Goal: Communication & Community: Answer question/provide support

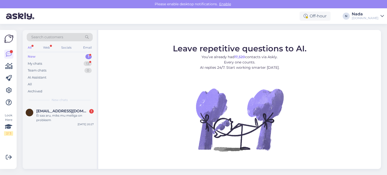
click at [33, 141] on div "a [EMAIL_ADDRESS][DOMAIN_NAME] 1 Ei saa aru, miks mu meiliga on probleem [DATE]…" at bounding box center [60, 137] width 74 height 64
click at [51, 64] on div "My chats 13" at bounding box center [60, 63] width 66 height 7
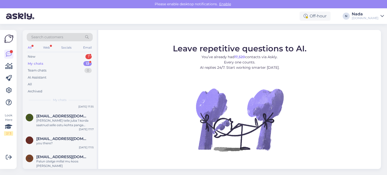
scroll to position [201, 0]
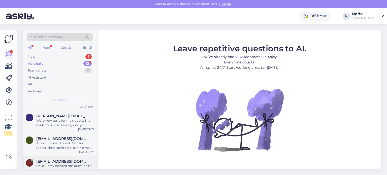
click at [68, 164] on div "Hello, I now forward this question to my colleague, who is responsible for this…" at bounding box center [64, 168] width 57 height 9
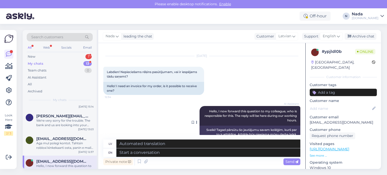
scroll to position [17, 0]
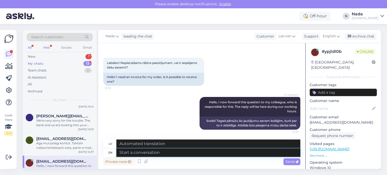
click at [226, 154] on textarea at bounding box center [208, 152] width 184 height 9
type textarea "Hello the"
type textarea "Sveiki"
type textarea "Hello there!"
type textarea "Sveiki!"
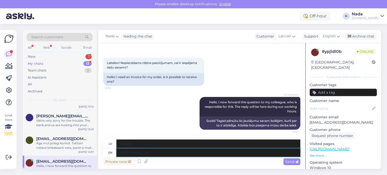
type textarea "Hello there! You"
type textarea "Sveiki! Tu"
type textarea "Hello there! You,ll"
type textarea "Sveiki! Tu, tu"
type textarea "Hello there! You'll re"
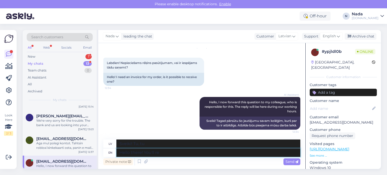
type textarea "Sveiki! Tu"
type textarea "Hello there! You'll receive"
type textarea "Sveiki! Jūs saņemsiet"
type textarea "Hello there! You'll receive the invoice w"
type textarea "Sveiki! Jūs saņemsiet rēķinu."
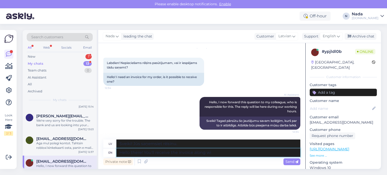
type textarea "Hello there! You'll receive the invoice along wit"
type textarea "Sveiki! Rēķinu saņemsiet kopā ar"
type textarea "Hello there! You'll receive the invoice along with the"
type textarea "Sveiki! Jūs saņemsiet rēķinu kopā ar"
type textarea "Hello there! You'll receive the invoice along with the order i"
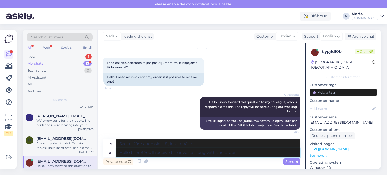
type textarea "Sveiki! Rēķinu saņemsiet kopā ar pasūtījumu."
type textarea "Hello there! You'll receive the invoice along with the order itself"
type textarea "Sveiki! Rēķinu saņemsiet kopā ar pašu pasūtījumu."
type textarea "Hello there! You'll receive the invoice along with the order itself when it"
type textarea "Sveiki! Rēķinu saņemsiet kopā ar pasūtījumu, kad"
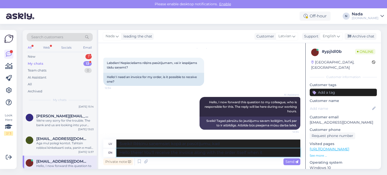
type textarea "Hello there! You'll receive the invoice along with the order itself when it e"
type textarea "Sveiki! Jūs saņemsiet rēķinu kopā ar pašu pasūtījumu, kad tas būs"
type textarea "Hello there! You'll receive the invoice along with the order itself when it gets"
type textarea "Sveiki! Jūs saņemsiet rēķinu kopā ar pašu pasūtījumu, kad tas būs saņemts."
type textarea "Hello there! You'll receive the invoice along with the order itself when it get…"
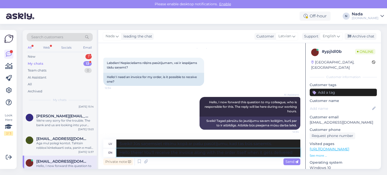
type textarea "Sveiki! Rēķinu saņemsiet kopā ar pašu pasūtījumu, kad tas tiks piegādāts."
type textarea "Hello there! You'll receive the invoice along with the order itself when it get…"
type textarea "Sveiki! Rēķinu saņemsiet kopā ar pašu pasūtījumu, kad tas tiks piegādāts uz"
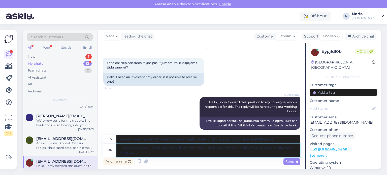
type textarea "Hello there! You'll receive the invoice along with the order itself when it get…"
type textarea "Sveiki! Rēķinu saņemsiet kopā ar pašu pasūtījumu, kad tas jums tiks piegādāts."
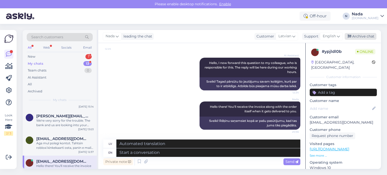
click at [368, 35] on div "Archive chat" at bounding box center [361, 36] width 32 height 7
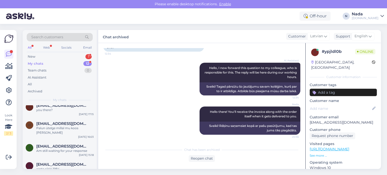
scroll to position [178, 0]
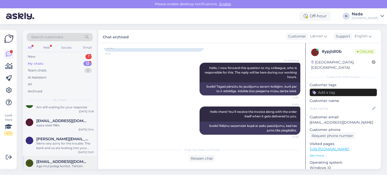
click at [62, 164] on div "Aga mul polegi kontot. Tahtsin robloxi kinkekaarti osta, panin e maili aadressi…" at bounding box center [64, 168] width 57 height 9
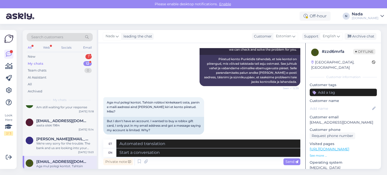
scroll to position [79, 0]
click at [255, 154] on textarea at bounding box center [208, 152] width 184 height 9
type textarea "When"
type textarea "Millal"
type textarea "When you u"
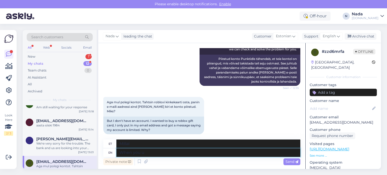
type textarea "Kui sina"
type textarea "When you use"
type textarea "Kui te kasutate"
type textarea "When you use an email to"
type textarea "Kui kasutate e-posti"
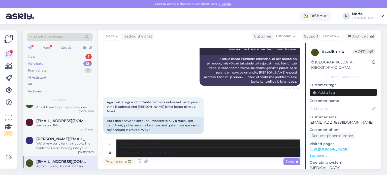
type textarea "When you use an email to m"
type textarea "Kui kasutate e-posti [PERSON_NAME]"
type textarea "When you use an email to make a purchase, the"
type textarea "Kui kasutate ostu sooritamiseks e-posti,"
type textarea "When you use an email to make a purchase, the sy"
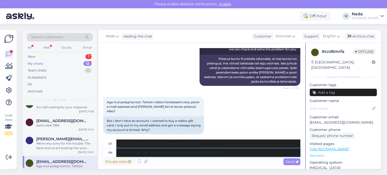
type textarea "Kui kasutate ostu sooritamiseks e-posti, siis"
type textarea "When you use an email to make a purchase, the system au"
type textarea "Kui kasutate ostu sooritamiseks e-posti, siis süsteem"
type textarea "When you use an email to make a purchase, the system autmatically"
type textarea "Kui kasutate ostu sooritamiseks e-posti, teeb süsteem automaatselt"
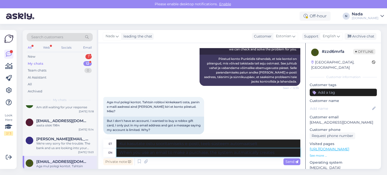
type textarea "When you use an email to make a purchase, the system autmatically creates"
type textarea "Kui sooritate ostu e-posti [PERSON_NAME], loob süsteem automaatselt"
type textarea "When you use an email to make a purchase, the system autmatically creates an ac…"
type textarea "Kui sooritate ostu e-posti [PERSON_NAME], loob süsteem automaatselt konto."
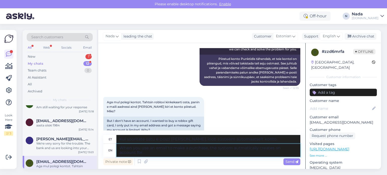
type textarea "When you use an email to make a purchase, the system autmatically creates an ac…"
type textarea "Kui kasutate ostu sooritamiseks e-posti aadressi, loob süsteem automaatselt kon…"
type textarea "When you use an email to make a purchase, the system autmatically creates an ac…"
type textarea "Kui sooritate ostu e-posti [PERSON_NAME], loob süsteem teile automaatselt konto."
type textarea "When you use an email to make a purchase, the system autmatically creates an ac…"
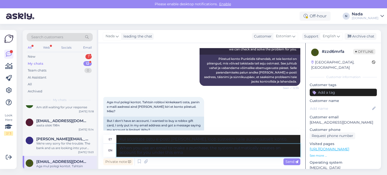
type textarea "Kui sooritate ostu e-posti [PERSON_NAME], loob süsteem teile automaatselt selle…"
type textarea "When you use an email to make a purchase, the system autmatically creates an ac…"
type textarea "Kui sooritate ostu e-posti [PERSON_NAME], loob süsteem teile automaatselt selle…"
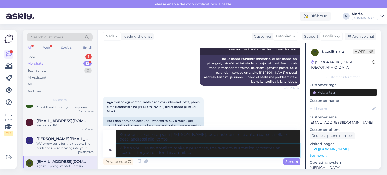
type textarea "When you use an email to make a purchase, the system autmatically creates an ac…"
type textarea "Kui sooritate ostu e-posti [PERSON_NAME], loob süsteem teile automaatselt selle…"
type textarea "When you use an email to make a purchase, the system autmatically creates an ac…"
type textarea "Kui sooritate ostu e-posti [PERSON_NAME], loob süsteem teile automaatselt selle…"
type textarea "When you use an email to make a purchase, the system autmatically creates an ac…"
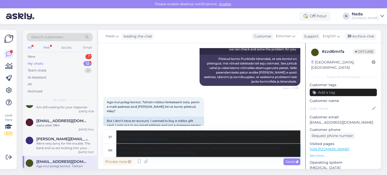
type textarea "Kui sooritate ostu e-posti [PERSON_NAME], loob süsteem teile automaatselt selle…"
type textarea "When you use an email to make a purchase, the system autmatically creates an ac…"
type textarea "Kui sooritate ostu e-posti [PERSON_NAME], loob süsteem teile automaatselt selle…"
type textarea "When you use an email to make a purchase, the system autmatically creates an ac…"
type textarea "Kui sooritate ostu e-posti [PERSON_NAME], loob süsteem teile automaatselt selle…"
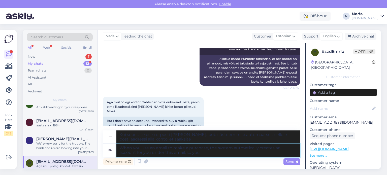
type textarea "When you use an email to make a purchase, the system autmatically creates an ac…"
type textarea "Kui sooritate ostu e-posti [PERSON_NAME], loob süsteem teile automaatselt selle…"
type textarea "When you use an email to make a purchase, the system autmatically creates an ac…"
type textarea "Kui sooritate ostu e-posti [PERSON_NAME], loob süsteem teile automaatselt selle…"
type textarea "When you use an email to make a purchase, the system autmatically creates an ac…"
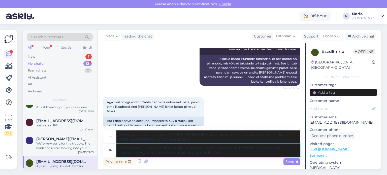
type textarea "Kui sooritate ostu e-posti [PERSON_NAME], loob süsteem teile automaatselt selle…"
type textarea "When you use an email to make a purchase, the system autmatically creates an ac…"
type textarea "Kui sooritate ostu e-posti [PERSON_NAME], loob süsteem teile automaatselt selle…"
type textarea "When you use an email to make a purchase, the system autmatically creates an ac…"
type textarea "Kui sooritate ostu e-posti [PERSON_NAME], loob süsteem teile automaatselt selle…"
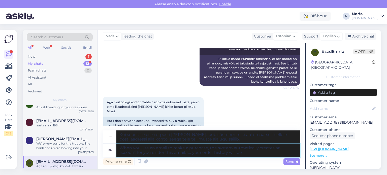
type textarea "When you use an email to make a purchase, the system autmatically creates an ac…"
type textarea "Kui sooritate ostu e-posti [PERSON_NAME], loob süsteem teile automaatselt selle…"
type textarea "When you use an email to make a purchase, the system autmatically creates an ac…"
type textarea "Kui sooritate ostu e-posti [PERSON_NAME], loob süsteem teile automaatselt selle…"
type textarea "When you use an email to make a purchase, the system autmatically creates an ac…"
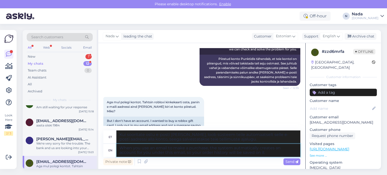
type textarea "Kui sooritate ostu e-posti [PERSON_NAME], loob süsteem teile automaatselt selle…"
type textarea "When you use an email to make a purchase, the system autmatically creates an ac…"
type textarea "Kui sooritate ostu e-posti [PERSON_NAME], loob süsteem teile automaatselt selle…"
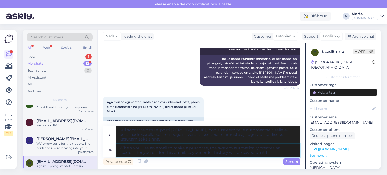
type textarea "When you use an email to make a purchase, the system autmatically creates an ac…"
type textarea "Kui sooritate ostu e-posti [PERSON_NAME], loob süsteem teile automaatselt selle…"
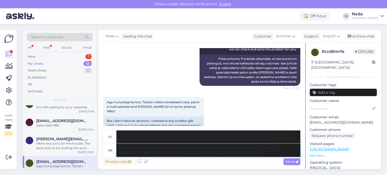
type textarea "When you use an email to make a purchase, the system autmatically creates an ac…"
type textarea "Kui sooritate ostu e-posti [PERSON_NAME], loob süsteem teile automaatselt selle…"
drag, startPoint x: 245, startPoint y: 151, endPoint x: 232, endPoint y: 147, distance: 13.3
click at [224, 144] on textarea "When you use an email to make a purchase, the system autmatically creates an ac…" at bounding box center [208, 150] width 184 height 13
click at [263, 155] on textarea "When you use an email to make a purchase, the system automatically creates an a…" at bounding box center [208, 150] width 184 height 13
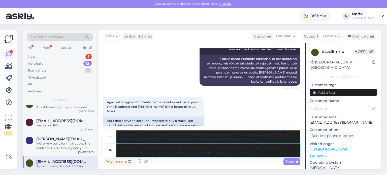
type textarea "When you use an email to make a purchase, the system automatically creates an a…"
type textarea "Kui sooritate ostu e-posti [PERSON_NAME], loob süsteem teile automaatselt selle…"
type textarea "When you use an email to make a purchase, the system automatically creates an a…"
type textarea "Kui sooritate ostu e-posti [PERSON_NAME], loob süsteem teile automaatselt selle…"
type textarea "When you use an email to make a purchase, the system automatically creates an a…"
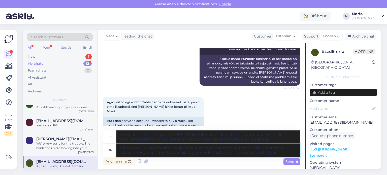
type textarea "Kui sooritate ostu e-posti [PERSON_NAME], loob süsteem teile automaatselt selle…"
type textarea "When you use an email to make a purchase, the system automatically creates an a…"
type textarea "Kui sooritate ostu e-posti [PERSON_NAME], loob süsteem teile automaatselt selle…"
type textarea "When you use an email to make a purchase, the system automatically creates an a…"
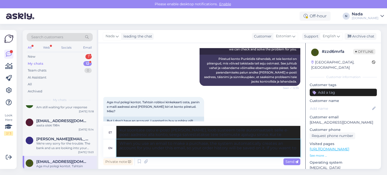
type textarea "Kui sooritate ostu e-posti [PERSON_NAME], loob süsteem teile automaatselt selle…"
type textarea "When you use an email to make a purchase, the system automatically creates an a…"
type textarea "Kui sooritate ostu e-posti [PERSON_NAME], loob süsteem teile automaatselt selle…"
type textarea "When you use an email to make a purchase, the system automatically creates an a…"
type textarea "Kui sooritate ostu e-posti [PERSON_NAME], loob süsteem teile automaatselt selle…"
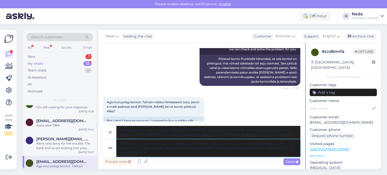
type textarea "When you use an email to make a purchase, the system automatically creates an a…"
type textarea "Kui sooritate ostu e-posti [PERSON_NAME], loob süsteem teile automaatselt selle…"
type textarea "When you use an email to make a purchase, the system automatically creates an a…"
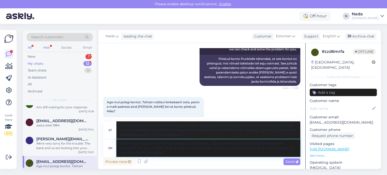
type textarea "Kui kasutate ostu sooritamiseks e-posti aadressi, loob süsteem teile automaatse…"
type textarea "When you use an email to make a purchase, the system automatically creates an a…"
type textarea "Kui kasutate ostu sooritamiseks e-posti aadressi, loob süsteem teile automaatse…"
type textarea "When you use an email to make a purchase, the system automatically creates an a…"
type textarea "Kui kasutate ostu sooritamiseks e-posti aadressi, loob süsteem teile automaatse…"
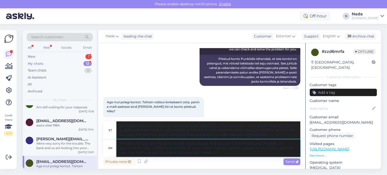
type textarea "When you use an email to make a purchase, the system automatically creates an a…"
type textarea "Kui sooritate ostu e-posti [PERSON_NAME], loob süsteem teile automaatselt selle…"
type textarea "When you use an email to make a purchase, the system automatically creates an a…"
type textarea "Kui kasutate ostu sooritamiseks e-posti aadressi, loob süsteem teile automaatse…"
type textarea "When you use an email to make a purchase, the system automatically creates an a…"
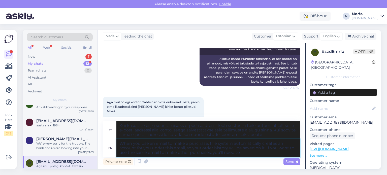
type textarea "Kui kasutate ostu sooritamiseks e-posti aadressi, loob süsteem teile automaatse…"
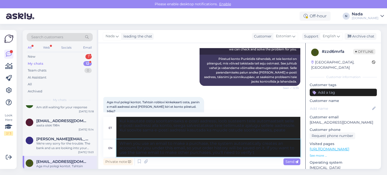
type textarea "When you use an email to make a purchase, the system automatically creates an a…"
type textarea "Kui kasutate ostu sooritamiseks e-posti aadressi, loob süsteem teile automaatse…"
type textarea "When you use an email to make a purchase, the system automatically creates an a…"
type textarea "Kui kasutate ostu sooritamiseks e-posti aadressi, loob süsteem teile automaatse…"
type textarea "When you use an email to make a purchase, the system automatically creates an a…"
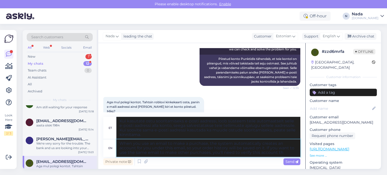
type textarea "Kui kasutate ostu sooritamiseks e-posti aadressi, loob süsteem teile automaatse…"
type textarea "When you use an email to make a purchase, the system automatically creates an a…"
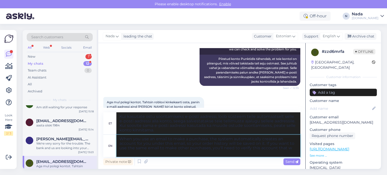
type textarea "Kui kasutate ostu sooritamiseks e-posti aadressi, loob süsteem teile automaatse…"
type textarea "When you use an email to make a purchase, the system automatically creates an a…"
type textarea "Kui kasutate ostu sooritamiseks e-posti aadressi, loob süsteem teile automaatse…"
type textarea "When you use an email to make a purchase, the system automatically creates an a…"
type textarea "Kui kasutate ostu sooritamiseks e-posti aadressi, loob süsteem teile automaatse…"
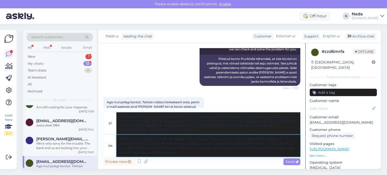
type textarea "When you use an email to make a purchase, the system automatically creates an a…"
type textarea "Kui kasutate ostu sooritamiseks e-posti aadressi, loob süsteem teile automaatse…"
type textarea "When you use an email to make a purchase, the system automatically creates an a…"
type textarea "Kui kasutate ostu sooritamiseks e-posti aadressi, loob süsteem teile automaatse…"
type textarea "When you use an email to make a purchase, the system automatically creates an a…"
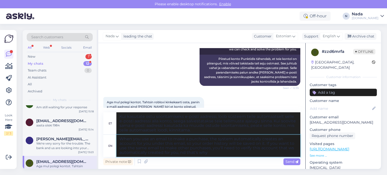
type textarea "Kui kasutate ostu sooritamiseks e-posti aadressi, loob süsteem teile automaatse…"
type textarea "When you use an email to make a purchase, the system automatically creates an a…"
type textarea "Kui kasutate ostu sooritamiseks e-posti aadressi, loob süsteem teile automaatse…"
type textarea "When you use an email to make a purchase, the system automatically creates an a…"
type textarea "Kui kasutate ostu sooritamiseks e-posti aadressi, loob süsteem teile automaatse…"
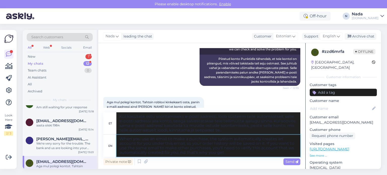
type textarea "When you use an email to make a purchase, the system automatically creates an a…"
type textarea "Kui kasutate ostu sooritamiseks e-posti aadressi, loob süsteem teile automaatse…"
type textarea "When you use an email to make a purchase, the system automatically creates an a…"
type textarea "Kui kasutate ostu sooritamiseks e-posti aadressi, loob süsteem teile automaatse…"
type textarea "When you use an email to make a purchase, the system automatically creates an a…"
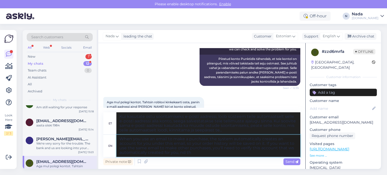
type textarea "Kui kasutate ostu sooritamiseks e-posti aadressi, loob süsteem teile automaatse…"
type textarea "When you use an email to make a purchase, the system automatically creates an a…"
type textarea "Kui kasutate ostu sooritamiseks e-posti aadressi, loob süsteem teile automaatse…"
type textarea "When you use an email to make a purchase, the system automatically creates an a…"
type textarea "Kui kasutate ostu sooritamiseks e-posti aadressi, loob süsteem teile automaatse…"
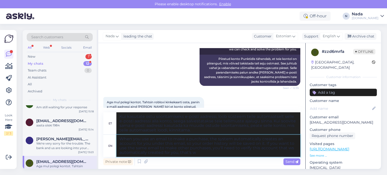
type textarea "When you use an email to make a purchase, the system automatically creates an a…"
type textarea "Kui kasutate ostu sooritamiseks e-posti aadressi, loob süsteem teile automaatse…"
type textarea "When you use an email to make a purchase, the system automatically creates an a…"
type textarea "Kui kasutate ostu sooritamiseks e-posti aadressi, loob süsteem teile automaatse…"
type textarea "When you use an email to make a purchase, the system automatically creates an a…"
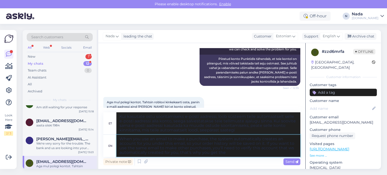
type textarea "Kui kasutate ostu sooritamiseks e-posti aadressi, loob süsteem teile automaatse…"
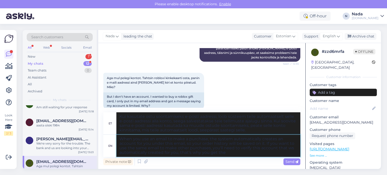
scroll to position [106, 0]
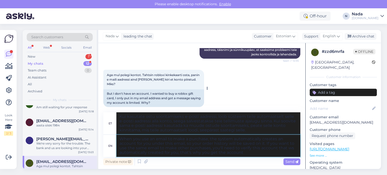
type textarea "When you use an email to make a purchase, the system automatically creates an a…"
type textarea "Kui kasutate ostu sooritamiseks e-posti aadressi, loob süsteem teile automaatse…"
type textarea "When you use an email to make a purchase, the system automatically creates an a…"
type textarea "Kui kasutate ostu sooritamiseks e-posti aadressi, loob süsteem teile automaatse…"
type textarea "When you use an email to make a purchase, the system automatically creates an a…"
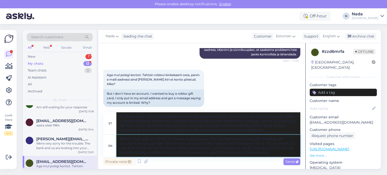
type textarea "Kui kasutate ostu sooritamiseks e-posti aadressi, loob süsteem teile automaatse…"
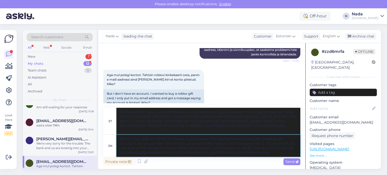
click at [291, 149] on textarea "When you use an email to make a purchase, the system automatically creates an a…" at bounding box center [208, 146] width 184 height 22
click at [276, 151] on textarea "When you use an email to make a purchase, the system automatically creates an a…" at bounding box center [208, 146] width 184 height 22
type textarea "When you use an email to make a purchase, the system automatically creates an a…"
type textarea "Kui kasutate ostu sooritamiseks e-posti aadressi, loob süsteem teile automaatse…"
type textarea "When you use an email to make a purchase, the system automatically creates an a…"
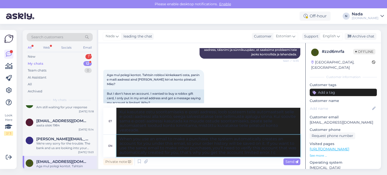
type textarea "Kui kasutate ostu sooritamiseks e-posti aadressi, loob süsteem teile automaatse…"
type textarea "When you use an email to make a purchase, the system automatically creates an a…"
type textarea "Kui kasutate ostu sooritamiseks e-posti aadressi, loob süsteem teile automaatse…"
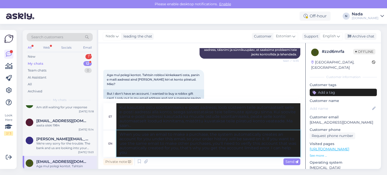
type textarea "When you use an email to make a purchase, the system automatically creates an a…"
type textarea "Kui kasutate ostu sooritamiseks e-posti aadressi, loob süsteem teile automaatse…"
type textarea "When you use an email to make a purchase, the system automatically creates an a…"
type textarea "Kui kasutate ostu sooritamiseks e-posti aadressi, loob süsteem teile automaatse…"
type textarea "When you use an email to make a purchase, the system automatically creates an a…"
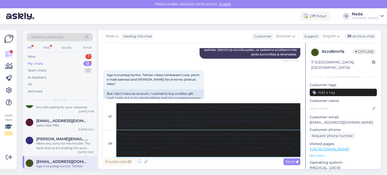
type textarea "Kui kasutate ostu sooritamiseks e-posti aadressi, loob süsteem teile automaatse…"
type textarea "When you use an email to make a purchase, the system automatically creates an a…"
type textarea "Kui kasutate ostu sooritamiseks e-posti aadressi, loob süsteem teile automaatse…"
type textarea "When you use an email to make a purchase, the system automatically creates an a…"
type textarea "Kui kasutate ostu sooritamiseks e-posti aadressi, loob süsteem teile automaatse…"
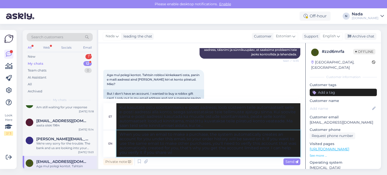
type textarea "When you use an email to make a purchase, the system automatically creates an a…"
type textarea "Kui kasutate ostu sooritamiseks e-posti aadressi, loob süsteem teile automaatse…"
type textarea "When you use an email to make a purchase, the system automatically creates an a…"
type textarea "Kui kasutate ostu sooritamiseks e-posti aadressi, loob süsteem teile automaatse…"
type textarea "When you use an email to make a purchase, the system automatically creates an a…"
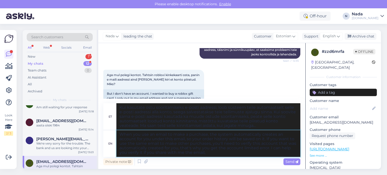
type textarea "Kui kasutate ostu sooritamiseks e-posti aadressi, loob süsteem teile automaatse…"
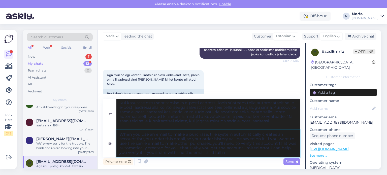
type textarea "When you use an email to make a purchase, the system automatically creates an a…"
type textarea "Kui kasutate ostu sooritamiseks e-posti aadressi, loob süsteem teile automaatse…"
type textarea "When you use an email to make a purchase, the system automatically creates an a…"
type textarea "Kui kasutate ostu sooritamiseks e-posti aadressi, loob süsteem teile automaatse…"
type textarea "When you use an email to make a purchase, the system automatically creates an a…"
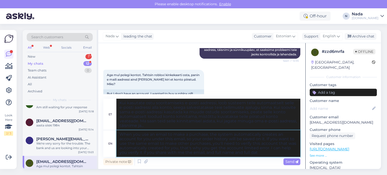
type textarea "Kui kasutate ostu sooritamiseks e-posti aadressi, loob süsteem teile automaatse…"
type textarea "When you use an email to make a purchase, the system automatically creates an a…"
type textarea "Kui kasutate ostu sooritamiseks e-posti aadressi, loob süsteem teile automaatse…"
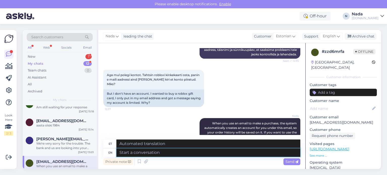
scroll to position [191, 0]
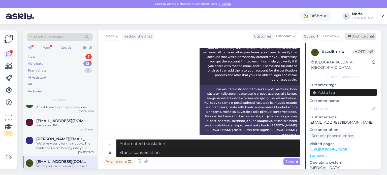
click at [376, 35] on div "Archive chat" at bounding box center [361, 36] width 32 height 7
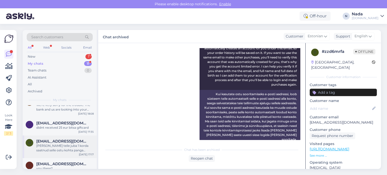
scroll to position [155, 0]
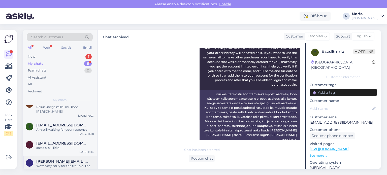
click at [50, 164] on div "We're very sorry for the trouble. The bank and us are looking into your purchas…" at bounding box center [64, 168] width 57 height 9
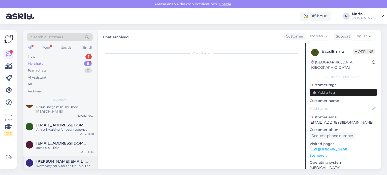
scroll to position [31, 0]
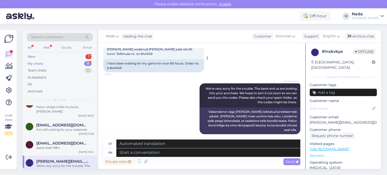
click at [119, 69] on div "I have been waiting for my game for over 60 hours. Order no. is 844349" at bounding box center [153, 65] width 101 height 13
copy div "844349"
click at [197, 154] on textarea at bounding box center [208, 152] width 184 height 9
paste textarea "Hello there! Thank you for your patience and we apologize for this inconvenienc…"
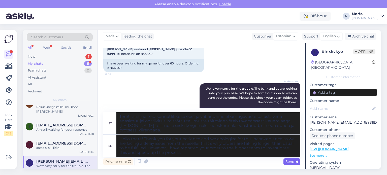
click at [298, 163] on icon at bounding box center [296, 162] width 3 height 3
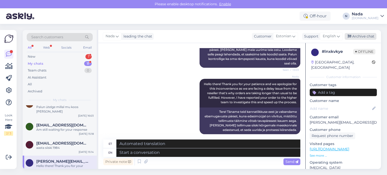
click at [373, 40] on div "Archive chat" at bounding box center [361, 36] width 32 height 7
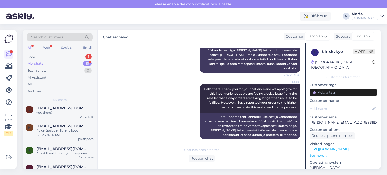
scroll to position [132, 0]
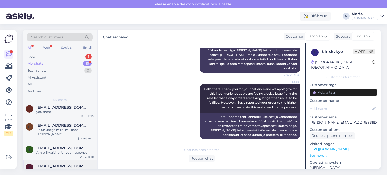
click at [64, 164] on span "[EMAIL_ADDRESS][DOMAIN_NAME]" at bounding box center [62, 166] width 52 height 5
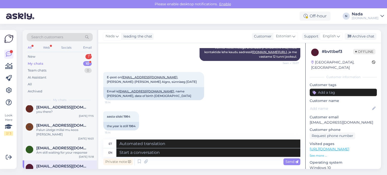
scroll to position [132, 0]
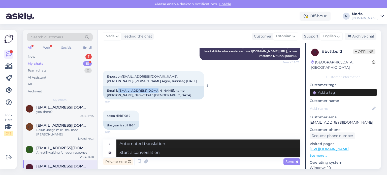
drag, startPoint x: 118, startPoint y: 89, endPoint x: 153, endPoint y: 90, distance: 34.8
click at [153, 90] on div "Email is [EMAIL_ADDRESS][DOMAIN_NAME] , name [PERSON_NAME], date of birth [DEMO…" at bounding box center [153, 92] width 101 height 13
copy div "[EMAIL_ADDRESS][DOMAIN_NAME]"
click at [217, 109] on div "aasta siiski 1984 15:14 the year is still 1984" at bounding box center [201, 120] width 197 height 30
drag, startPoint x: 165, startPoint y: 91, endPoint x: 191, endPoint y: 90, distance: 25.2
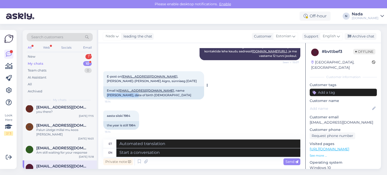
click at [191, 90] on div "Email is [EMAIL_ADDRESS][DOMAIN_NAME] , name [PERSON_NAME], date of birth [DEMO…" at bounding box center [153, 92] width 101 height 13
copy div "[PERSON_NAME]"
click at [200, 156] on textarea at bounding box center [208, 152] width 184 height 9
paste textarea "Thank you for your patience. We've reactivated your account, please try to logi…"
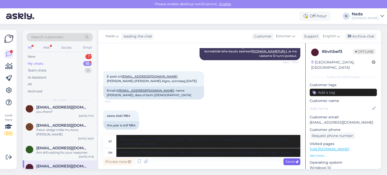
click at [287, 161] on span "Send" at bounding box center [292, 162] width 13 height 5
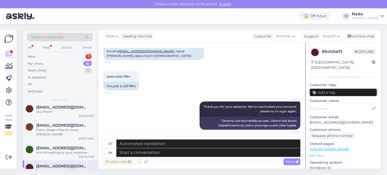
click at [370, 40] on div "[PERSON_NAME] leading the chat Customer Estonian Support English Archive chat" at bounding box center [239, 36] width 283 height 13
click at [370, 38] on div "Archive chat" at bounding box center [361, 36] width 32 height 7
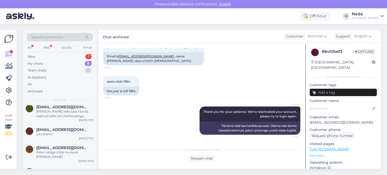
scroll to position [114, 0]
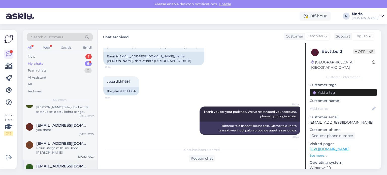
click at [64, 164] on span "[EMAIL_ADDRESS][DOMAIN_NAME]" at bounding box center [62, 166] width 52 height 5
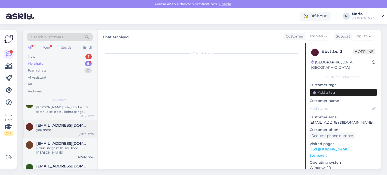
scroll to position [80, 0]
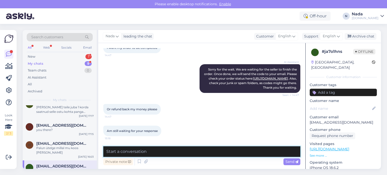
click at [212, 154] on textarea at bounding box center [201, 151] width 197 height 11
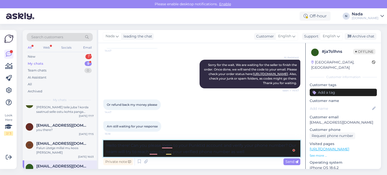
click at [249, 156] on textarea "Hello there! Can you please login to your Punktid account and verify your phone…" at bounding box center [201, 148] width 197 height 17
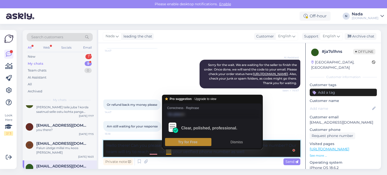
click at [248, 154] on textarea "Hello there! Can you please login to your Punktid account and verify your phone…" at bounding box center [201, 148] width 197 height 17
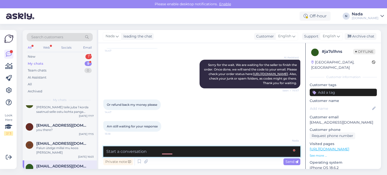
scroll to position [115, 0]
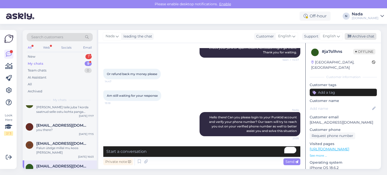
click at [369, 37] on div "Archive chat" at bounding box center [361, 36] width 32 height 7
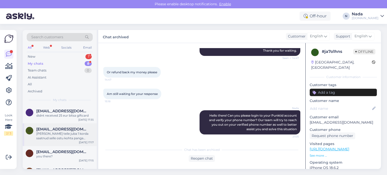
scroll to position [96, 0]
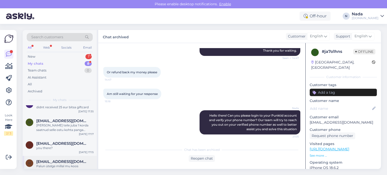
click at [70, 164] on div "Palun ütelge millal mu koos [PERSON_NAME]" at bounding box center [64, 168] width 57 height 9
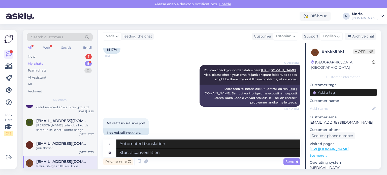
scroll to position [234, 0]
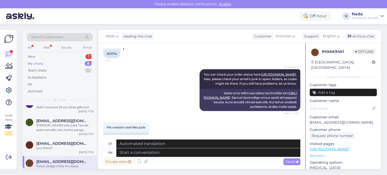
click at [115, 58] on div "851774" at bounding box center [111, 54] width 17 height 9
copy div "851774"
click at [250, 152] on textarea at bounding box center [208, 152] width 184 height 9
paste textarea "Hello there! Thank you for your patience and we apologize for this inconvenienc…"
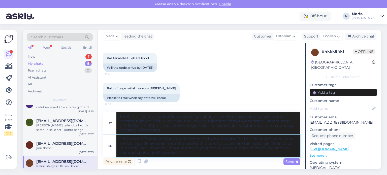
scroll to position [664, 0]
click at [294, 162] on span "Send" at bounding box center [292, 162] width 13 height 5
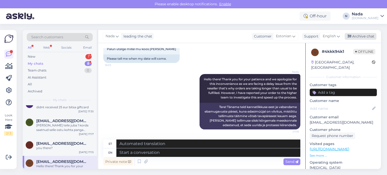
click at [355, 37] on div "Archive chat" at bounding box center [361, 36] width 32 height 7
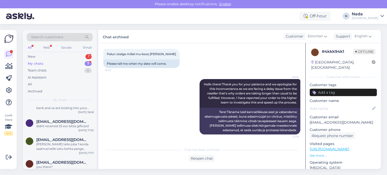
scroll to position [78, 0]
click at [67, 160] on span "[EMAIL_ADDRESS][DOMAIN_NAME]" at bounding box center [62, 162] width 52 height 5
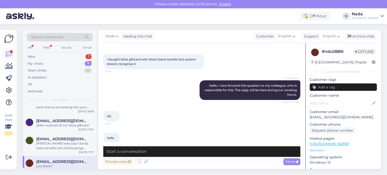
scroll to position [0, 0]
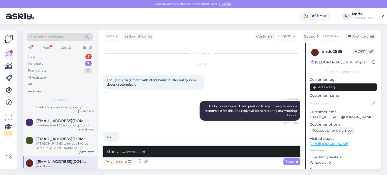
click at [194, 154] on textarea at bounding box center [201, 151] width 197 height 11
paste textarea "Please share with us your order number if you still haven't received it."
click at [291, 159] on div "Send" at bounding box center [292, 162] width 17 height 7
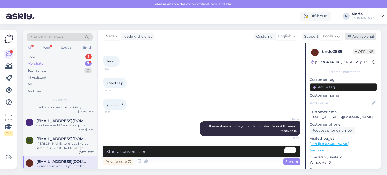
click at [363, 34] on div "Archive chat" at bounding box center [361, 36] width 32 height 7
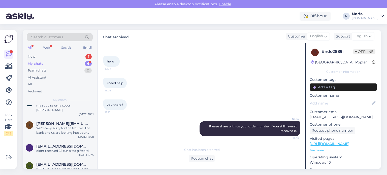
scroll to position [60, 0]
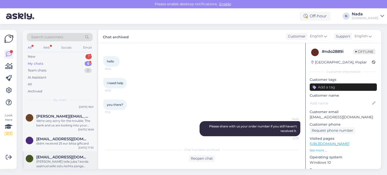
click at [82, 160] on div "[PERSON_NAME] teile juba 1 korda saatnud selle ostu kohta panga väljavõ" at bounding box center [64, 164] width 57 height 9
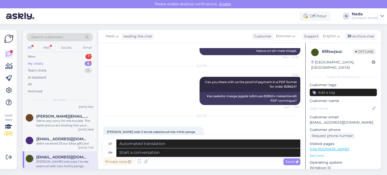
scroll to position [526, 0]
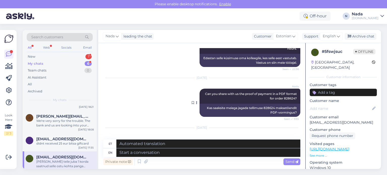
click at [283, 97] on span "Can you share with us the proof of payment in a PDF format for order 828624?" at bounding box center [251, 96] width 92 height 8
copy span "828624"
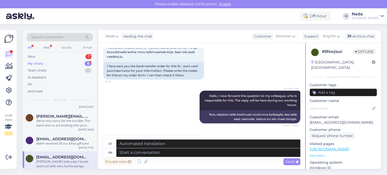
scroll to position [677, 0]
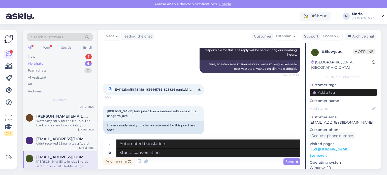
click at [164, 90] on span "EVP9210015678458_1634461783-828624 punktid (1).pdf" at bounding box center [153, 89] width 77 height 6
drag, startPoint x: 334, startPoint y: 116, endPoint x: 307, endPoint y: 118, distance: 27.0
click at [307, 118] on div "5 # 5fswjsuc Offline [GEOGRAPHIC_DATA], [GEOGRAPHIC_DATA] Customer information …" at bounding box center [343, 149] width 75 height 212
copy p "[EMAIL_ADDRESS][DOMAIN_NAME]"
click at [229, 154] on textarea at bounding box center [208, 152] width 184 height 9
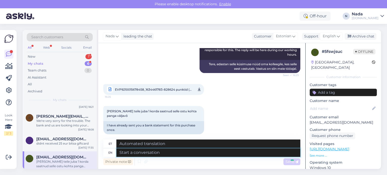
scroll to position [717, 0]
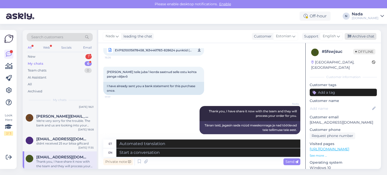
click at [367, 39] on div "Archive chat" at bounding box center [361, 36] width 32 height 7
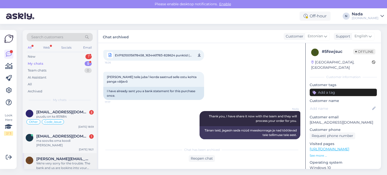
scroll to position [37, 0]
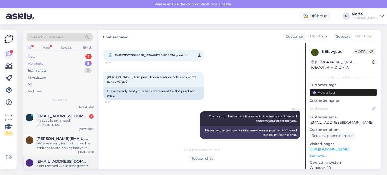
click at [71, 159] on span "[EMAIL_ADDRESS][DOMAIN_NAME]" at bounding box center [62, 161] width 52 height 5
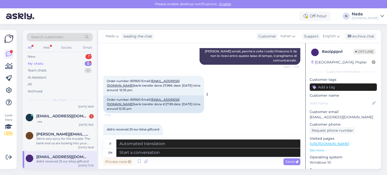
click at [133, 96] on div "Order number: 851920 Email: [EMAIL_ADDRESS][DOMAIN_NAME] bank transfer done €27…" at bounding box center [153, 105] width 101 height 18
copy div "851920"
drag, startPoint x: 194, startPoint y: 151, endPoint x: 198, endPoint y: 149, distance: 4.3
click at [194, 151] on textarea at bounding box center [208, 152] width 184 height 9
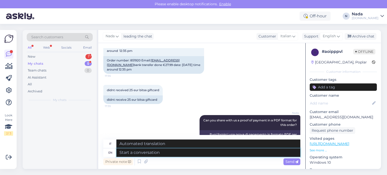
scroll to position [0, 0]
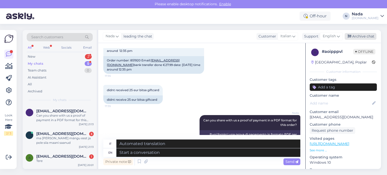
click at [367, 36] on div "Archive chat" at bounding box center [361, 36] width 32 height 7
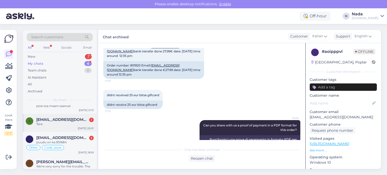
scroll to position [23, 0]
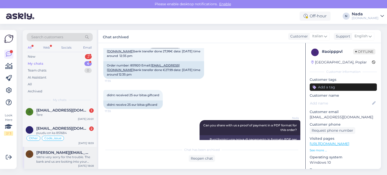
click at [51, 153] on span "[PERSON_NAME][EMAIL_ADDRESS][DOMAIN_NAME]" at bounding box center [62, 152] width 52 height 5
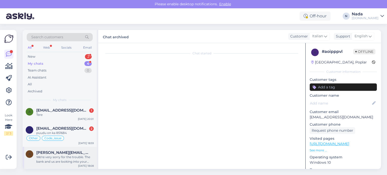
scroll to position [702, 0]
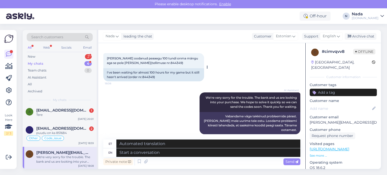
click at [148, 76] on div "I've been waiting for almost 100 hours for my game but it still hasn't arrived …" at bounding box center [153, 74] width 101 height 13
copy div "844349"
click at [205, 153] on textarea at bounding box center [208, 152] width 184 height 9
paste textarea "Hello there! Thank you for your patience and we apologize for this inconvenienc…"
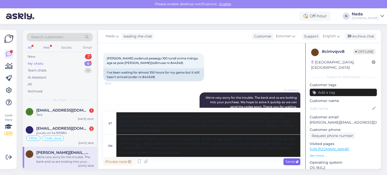
click at [297, 163] on icon at bounding box center [296, 162] width 3 height 3
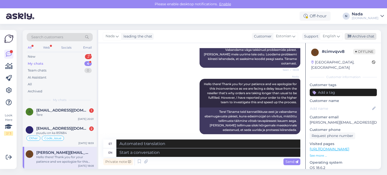
click at [357, 34] on div "Archive chat" at bounding box center [361, 36] width 32 height 7
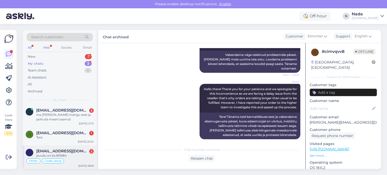
scroll to position [1, 0]
click at [80, 155] on div "puudu on ka 851684" at bounding box center [64, 155] width 57 height 5
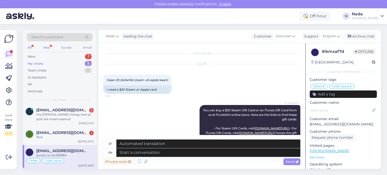
scroll to position [2201, 0]
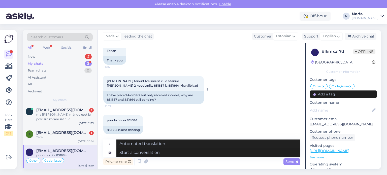
click at [113, 95] on div "I have placed 4 orders but only received 2 codes, why are 851857 and 851864 sti…" at bounding box center [153, 97] width 101 height 13
copy div "851857"
click at [130, 95] on div "I have placed 4 orders but only received 2 codes, why are 851857 and 851864 sti…" at bounding box center [153, 97] width 101 height 13
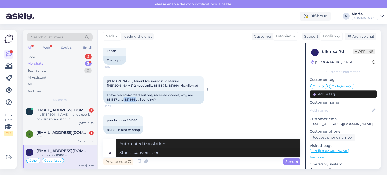
copy div "851864"
click at [112, 126] on div "851684 is also missing" at bounding box center [123, 130] width 40 height 9
click at [166, 152] on textarea at bounding box center [208, 152] width 184 height 9
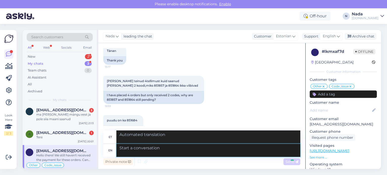
scroll to position [2249, 0]
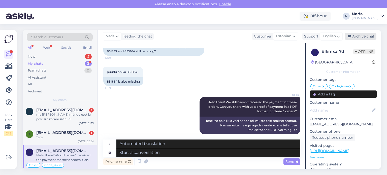
click at [368, 33] on div "Archive chat" at bounding box center [361, 36] width 32 height 7
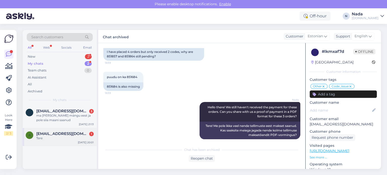
click at [55, 134] on span "[EMAIL_ADDRESS][DOMAIN_NAME]" at bounding box center [62, 134] width 52 height 5
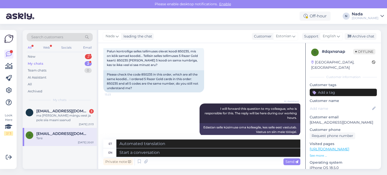
scroll to position [1761, 0]
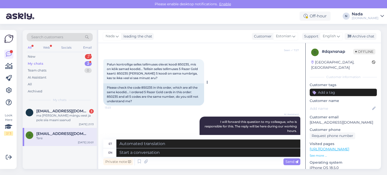
click at [148, 83] on div "Please check the code 850235 in this order, which are all the same koodid... I …" at bounding box center [153, 94] width 101 height 22
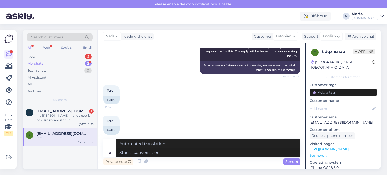
scroll to position [1836, 0]
click at [203, 153] on textarea at bounding box center [208, 152] width 184 height 9
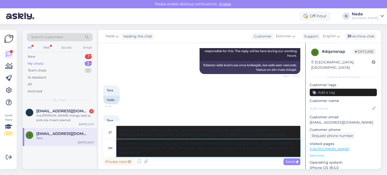
click at [193, 152] on textarea "As mentioned previously, we have already created a complaint ticket on your beh…" at bounding box center [208, 148] width 184 height 18
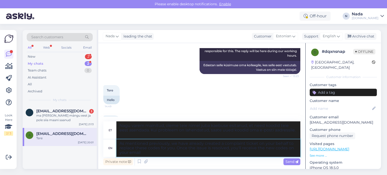
click at [289, 153] on textarea "As mentioned previously, we have already created a complaint ticket on your beh…" at bounding box center [208, 148] width 184 height 18
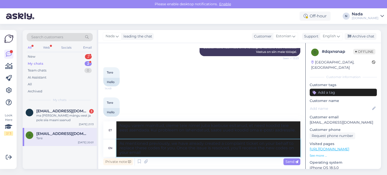
scroll to position [1854, 0]
click at [295, 162] on span "Send" at bounding box center [292, 162] width 13 height 5
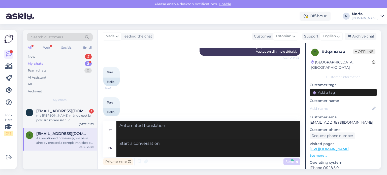
scroll to position [1889, 0]
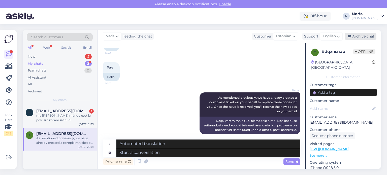
click at [363, 38] on div "Archive chat" at bounding box center [361, 36] width 32 height 7
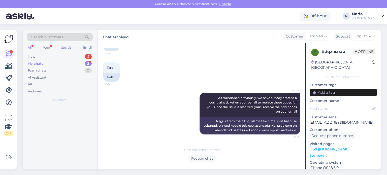
scroll to position [1884, 0]
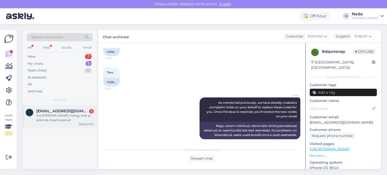
click at [65, 113] on div "ma [PERSON_NAME] mängu eest ja pole siia maani saanud" at bounding box center [64, 117] width 57 height 9
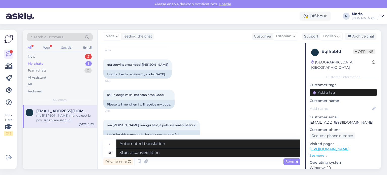
scroll to position [2742, 0]
click at [183, 156] on textarea at bounding box center [208, 152] width 184 height 9
paste textarea "Hello there! Thank you for your patience and we apologize for this inconvenienc…"
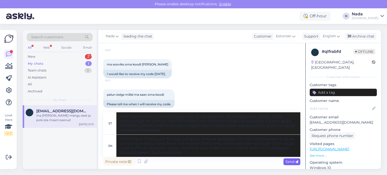
click at [288, 160] on span "Send" at bounding box center [292, 162] width 13 height 5
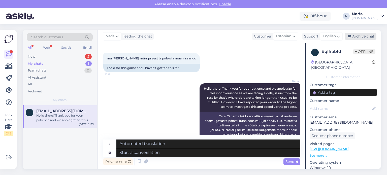
click at [360, 37] on div "Archive chat" at bounding box center [361, 36] width 32 height 7
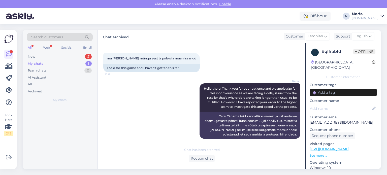
scroll to position [2804, 0]
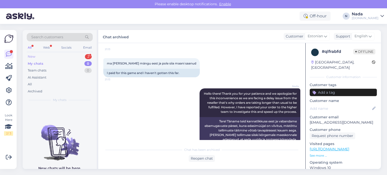
click at [43, 56] on div "New 2" at bounding box center [60, 56] width 66 height 7
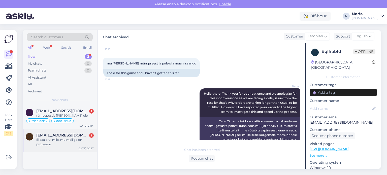
click at [69, 142] on div "Ei saa aru, miks mu meiliga on probleem" at bounding box center [64, 142] width 57 height 9
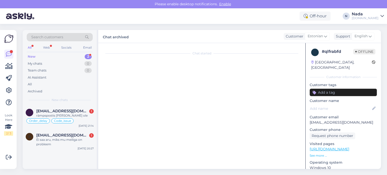
scroll to position [112, 0]
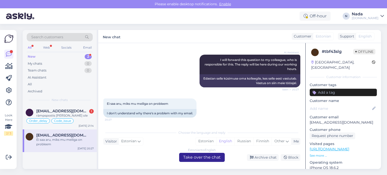
click at [197, 158] on div "Estonian to English Take over the chat" at bounding box center [202, 157] width 46 height 9
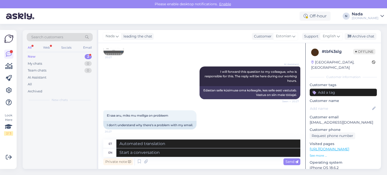
scroll to position [100, 0]
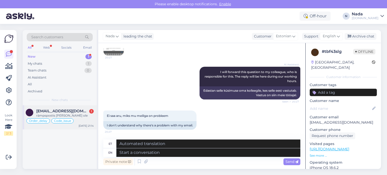
click at [83, 125] on div "[DATE] 21:14" at bounding box center [86, 126] width 15 height 4
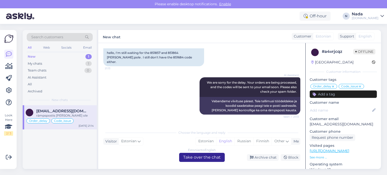
click at [204, 158] on div "Estonian to English Take over the chat" at bounding box center [202, 157] width 46 height 9
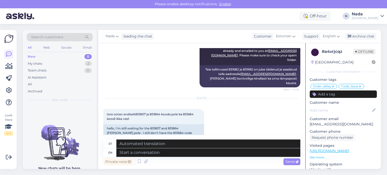
scroll to position [3628, 0]
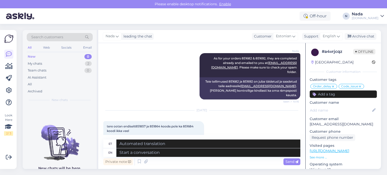
click at [156, 136] on div "hello, I'm still waiting for the 851857 and 851864 [PERSON_NAME].pole . I still…" at bounding box center [153, 145] width 101 height 18
click at [171, 136] on div "hello, I'm still waiting for the 851857 and 851864 [PERSON_NAME].pole . I still…" at bounding box center [153, 145] width 101 height 18
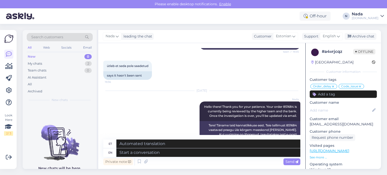
scroll to position [3527, 0]
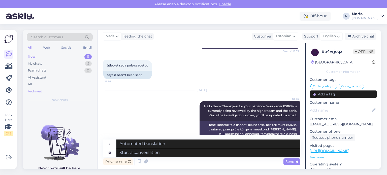
click at [36, 91] on div "Archived" at bounding box center [35, 91] width 15 height 5
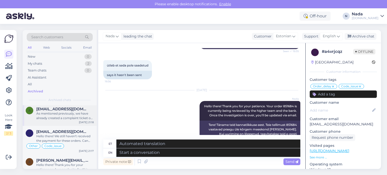
scroll to position [25, 0]
click at [76, 135] on div "Hello there! We still haven't received the payment for these orders. Can you sh…" at bounding box center [64, 138] width 57 height 9
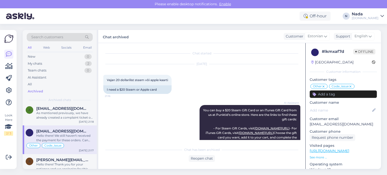
scroll to position [2244, 0]
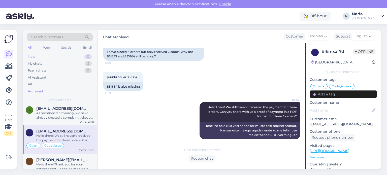
click at [55, 58] on div "New 0" at bounding box center [60, 56] width 66 height 7
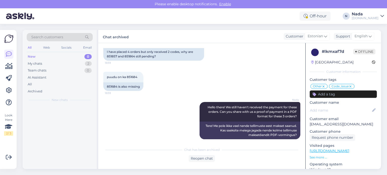
scroll to position [0, 0]
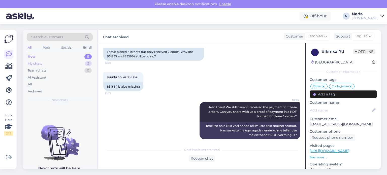
click at [52, 63] on div "My chats 2" at bounding box center [60, 63] width 66 height 7
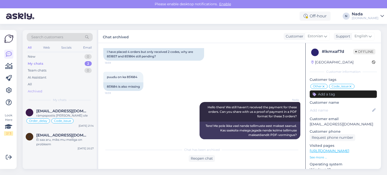
click at [34, 92] on div "Archived" at bounding box center [35, 91] width 15 height 5
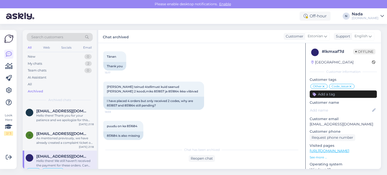
scroll to position [2194, 0]
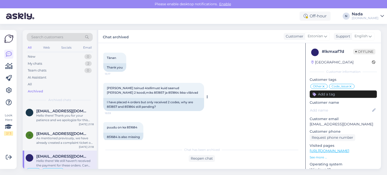
click at [113, 102] on div "I have placed 4 orders but only received 2 codes, why are 851857 and 851864 sti…" at bounding box center [153, 104] width 101 height 13
click at [128, 101] on div "I have placed 4 orders but only received 2 codes, why are 851857 and 851864 sti…" at bounding box center [153, 104] width 101 height 13
click at [111, 133] on div "851684 is also missing" at bounding box center [123, 137] width 40 height 9
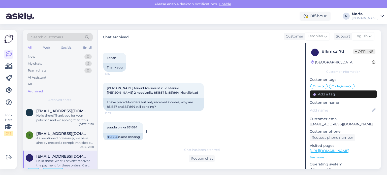
click at [111, 133] on div "851684 is also missing" at bounding box center [123, 137] width 40 height 9
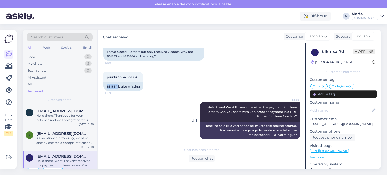
drag, startPoint x: 294, startPoint y: 112, endPoint x: 223, endPoint y: 103, distance: 72.2
click at [223, 103] on div "[PERSON_NAME] Hello there! We still haven't received the payment for these orde…" at bounding box center [250, 112] width 101 height 20
click at [39, 65] on div "My chats" at bounding box center [35, 63] width 14 height 5
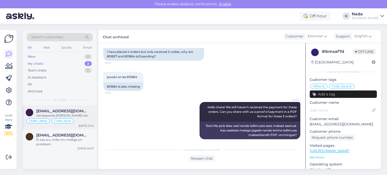
click at [50, 112] on span "[EMAIL_ADDRESS][DOMAIN_NAME]" at bounding box center [62, 111] width 52 height 5
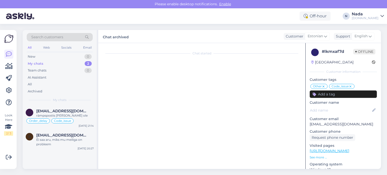
scroll to position [3703, 0]
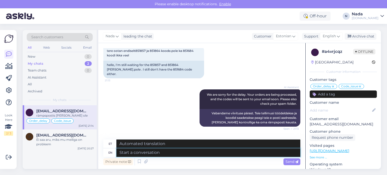
click at [175, 154] on textarea at bounding box center [208, 152] width 184 height 9
paste textarea "We still haven't received the payment for these orders. Can you share with us a…"
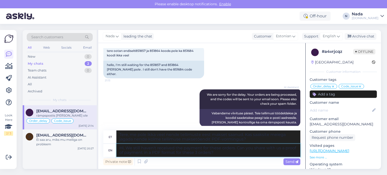
click at [233, 148] on textarea "Hi, We still haven't received the payment for these orders. Can you share with …" at bounding box center [208, 150] width 184 height 13
paste textarea "851684"
paste textarea "851864"
paste textarea "851857"
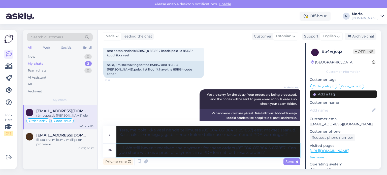
click at [276, 149] on textarea "Hi, We still haven't received the payment for these orders (851684, 851864 & 85…" at bounding box center [208, 150] width 184 height 13
click at [269, 154] on textarea "Hi, We still haven't received the payment for these orders (851684, 851864 & 85…" at bounding box center [208, 150] width 184 height 13
click at [285, 147] on textarea "Hi, We still haven't received the payment for these orders (851684, 851864 & 85…" at bounding box center [208, 150] width 184 height 13
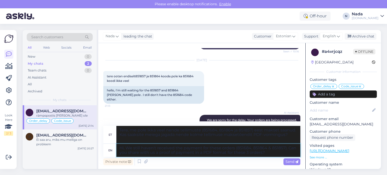
scroll to position [3678, 0]
click at [295, 164] on div "Send" at bounding box center [292, 162] width 17 height 7
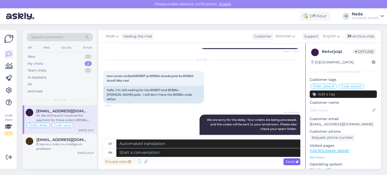
scroll to position [3752, 0]
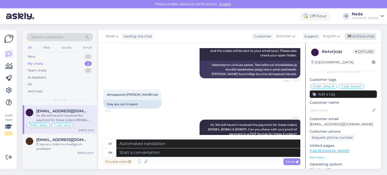
click at [366, 36] on div "Archive chat" at bounding box center [361, 36] width 32 height 7
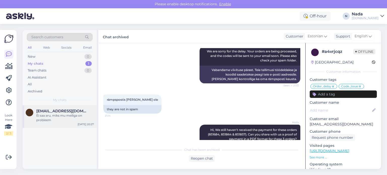
click at [76, 116] on div "Ei saa aru, miks mu meiliga on probleem" at bounding box center [64, 117] width 57 height 9
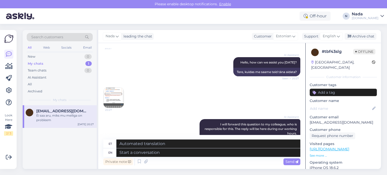
scroll to position [50, 0]
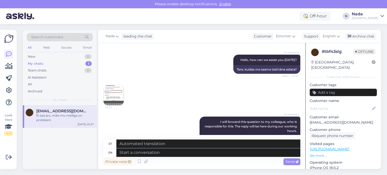
click at [109, 89] on img at bounding box center [114, 95] width 20 height 20
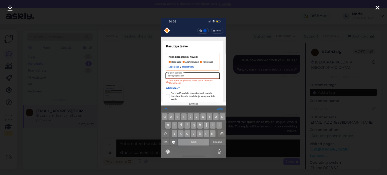
click at [254, 95] on div at bounding box center [193, 87] width 387 height 175
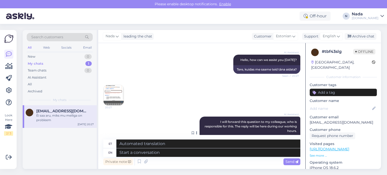
scroll to position [100, 0]
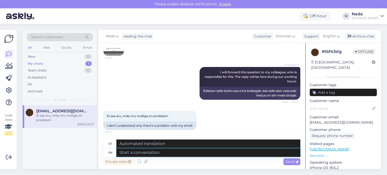
click at [224, 152] on textarea at bounding box center [208, 152] width 184 height 9
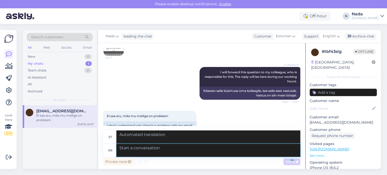
scroll to position [140, 0]
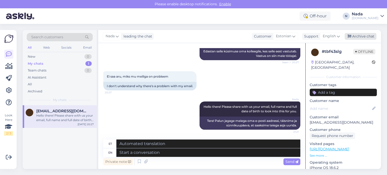
click at [356, 35] on div "Archive chat" at bounding box center [361, 36] width 32 height 7
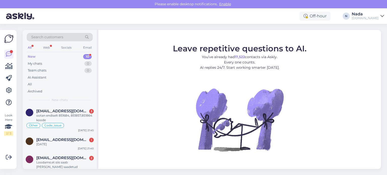
scroll to position [152, 0]
click at [68, 158] on span "[EMAIL_ADDRESS][DOMAIN_NAME]" at bounding box center [62, 157] width 52 height 5
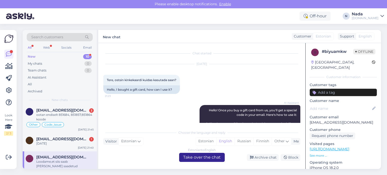
scroll to position [460, 0]
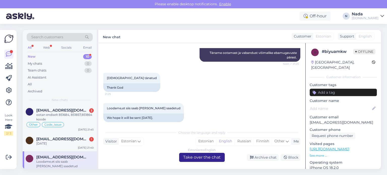
drag, startPoint x: 219, startPoint y: 159, endPoint x: 216, endPoint y: 159, distance: 3.0
click at [218, 159] on div "Estonian to English Take over the chat" at bounding box center [202, 157] width 46 height 9
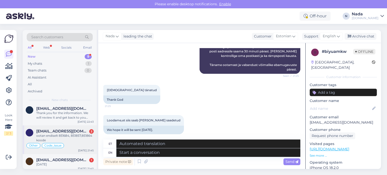
scroll to position [134, 0]
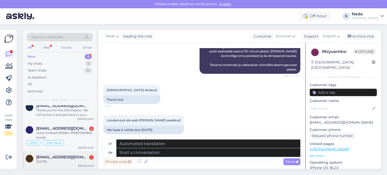
click at [64, 157] on span "[EMAIL_ADDRESS][DOMAIN_NAME]" at bounding box center [62, 157] width 52 height 5
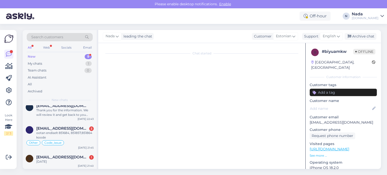
scroll to position [0, 0]
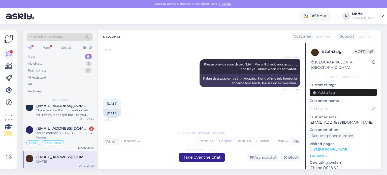
click at [208, 158] on div "Estonian to English Take over the chat" at bounding box center [202, 157] width 46 height 9
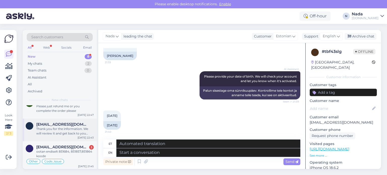
scroll to position [116, 0]
click at [76, 154] on div "ootan endiselt 851684, 851857,851864 koode" at bounding box center [64, 153] width 57 height 9
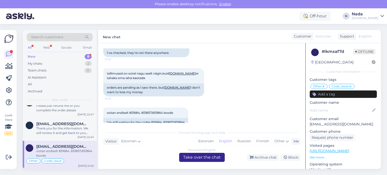
click at [191, 156] on div "Estonian to English Take over the chat" at bounding box center [202, 157] width 46 height 9
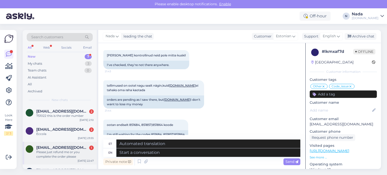
scroll to position [87, 0]
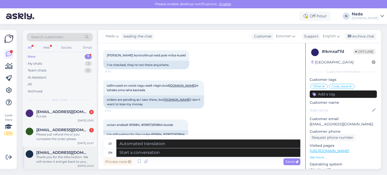
drag, startPoint x: 68, startPoint y: 157, endPoint x: 73, endPoint y: 156, distance: 5.1
click at [68, 157] on div "Thank you for the information. We will review it and get back to you soon. Plea…" at bounding box center [64, 159] width 57 height 9
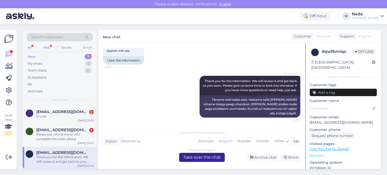
click at [199, 158] on div "Estonian to English Take over the chat" at bounding box center [202, 157] width 46 height 9
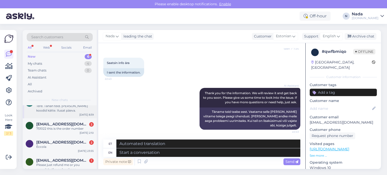
scroll to position [65, 0]
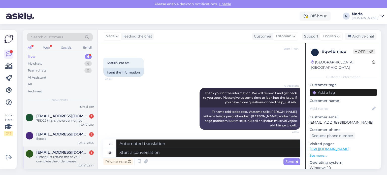
click at [79, 155] on div "Please just refund me or you complete the order please" at bounding box center [64, 159] width 57 height 9
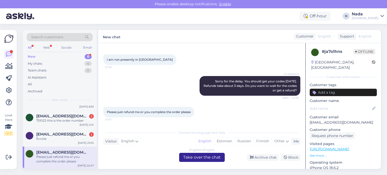
click at [192, 160] on div "English to English Take over the chat" at bounding box center [202, 157] width 46 height 9
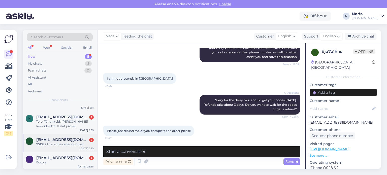
scroll to position [42, 0]
click at [84, 159] on div "ldc1926@proton.me 2" at bounding box center [64, 157] width 57 height 5
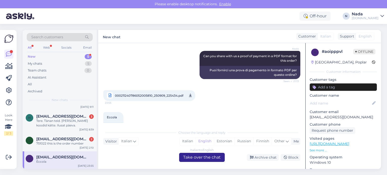
click at [204, 159] on div "Italian to English Take over the chat" at bounding box center [202, 157] width 46 height 9
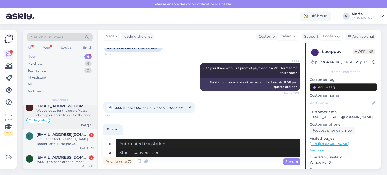
scroll to position [23, 0]
click at [73, 158] on span "Thomaseverson22@gmail.com" at bounding box center [62, 157] width 52 height 5
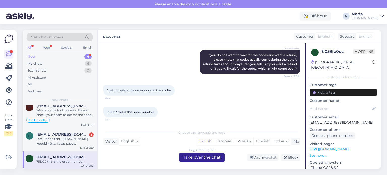
click at [199, 160] on div "English to English Take over the chat" at bounding box center [202, 157] width 46 height 9
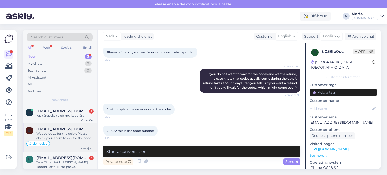
scroll to position [5, 0]
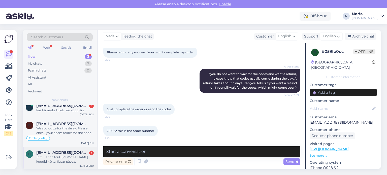
drag, startPoint x: 83, startPoint y: 154, endPoint x: 95, endPoint y: 154, distance: 12.1
click at [85, 154] on span "hiljamoller@hotmail.com" at bounding box center [62, 152] width 52 height 5
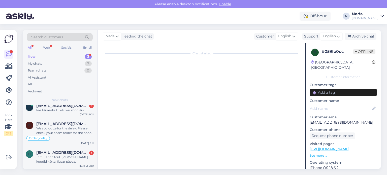
scroll to position [0, 0]
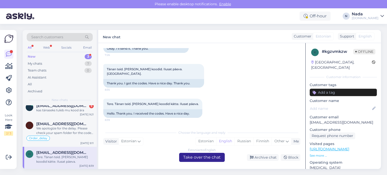
click at [218, 159] on div "Estonian to English Take over the chat" at bounding box center [202, 157] width 46 height 9
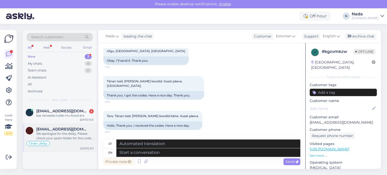
click at [74, 135] on div "We apologize for the delay. Please check your spam folder for the codes. If you…" at bounding box center [64, 136] width 57 height 9
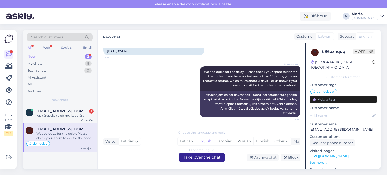
click at [199, 158] on div "Latvian to English Take over the chat" at bounding box center [202, 157] width 46 height 9
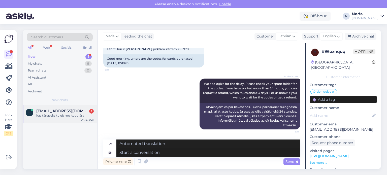
click at [78, 119] on div "h hendrisaks1@gmail.com 5 kas tänaseks tuleb mu kood ära Sep 10 9:21" at bounding box center [60, 114] width 74 height 18
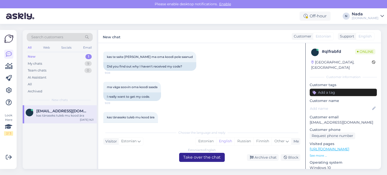
click at [187, 158] on div "Estonian to English Take over the chat" at bounding box center [202, 157] width 46 height 9
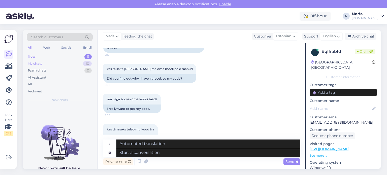
click at [50, 64] on div "My chats 10" at bounding box center [60, 63] width 66 height 7
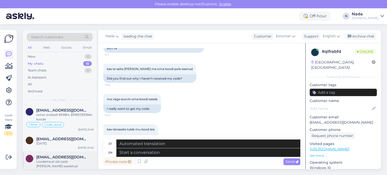
click at [64, 158] on span "Cristiantint9@gmail.com" at bounding box center [62, 157] width 52 height 5
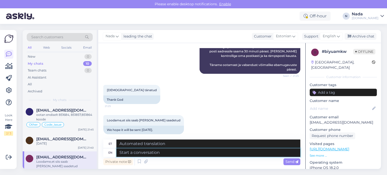
click at [187, 154] on textarea at bounding box center [208, 152] width 184 height 9
paste textarea "Please share with us your order number if you still haven't received it."
type textarea "Please share with us your order number if you still haven't received it."
type textarea "Palun jagage meiega oma tellimuse numbrit, kui te pole seda ikka veel kätte saa…"
type textarea "Please share with us your order number if you still haven't received it."
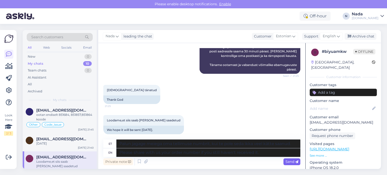
click at [295, 163] on span "Send" at bounding box center [292, 162] width 13 height 5
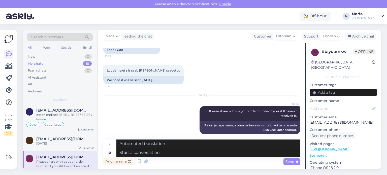
click at [364, 33] on div "[PERSON_NAME] leading the chat Customer Estonian Support English Archive chat" at bounding box center [239, 36] width 283 height 13
click at [362, 36] on div "Archive chat" at bounding box center [361, 36] width 32 height 7
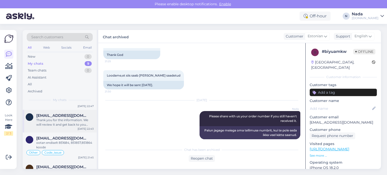
scroll to position [134, 0]
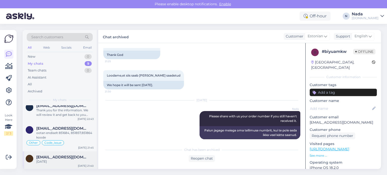
click at [70, 158] on span "[EMAIL_ADDRESS][DOMAIN_NAME]" at bounding box center [62, 157] width 52 height 5
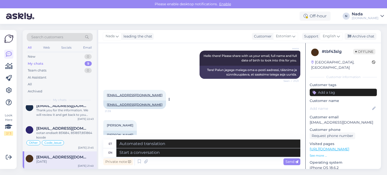
scroll to position [194, 0]
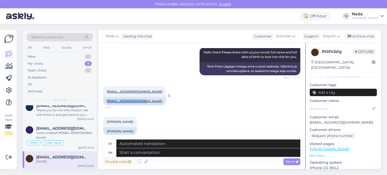
drag, startPoint x: 140, startPoint y: 102, endPoint x: 106, endPoint y: 102, distance: 34.0
click at [106, 102] on div "[EMAIL_ADDRESS][DOMAIN_NAME]" at bounding box center [134, 101] width 63 height 9
copy link "[EMAIL_ADDRESS][DOMAIN_NAME]"
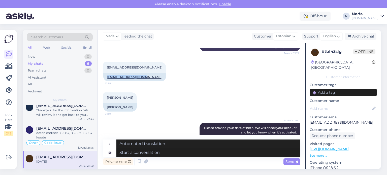
scroll to position [269, 0]
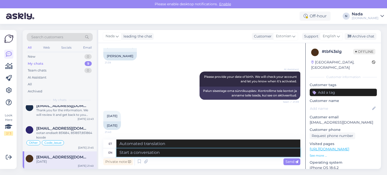
click at [169, 151] on textarea at bounding box center [208, 152] width 184 height 9
paste textarea "Thank you for your patience. We've reactivated your account, please try to logi…"
type textarea "Thank you for your patience. We've reactivated your account, please try to logi…"
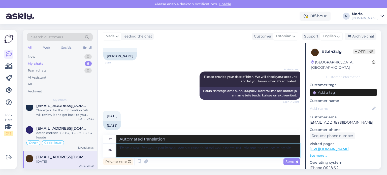
type textarea "Täname teid kannatlikkuse eest. Oleme teie konto taasaktiveerinud, palun proovi…"
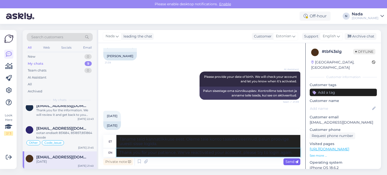
type textarea "Thank you for your patience. We've reactivated your account, please try to logi…"
click at [286, 161] on span "Send" at bounding box center [292, 162] width 13 height 5
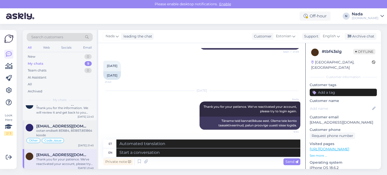
scroll to position [138, 0]
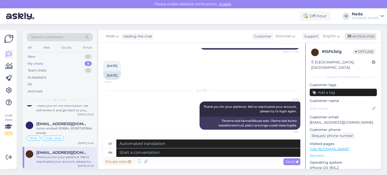
click at [366, 35] on div "Archive chat" at bounding box center [361, 36] width 32 height 7
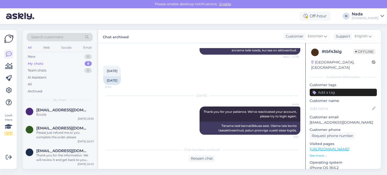
scroll to position [116, 0]
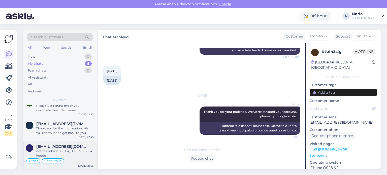
click at [49, 147] on span "[EMAIL_ADDRESS][DOMAIN_NAME]" at bounding box center [62, 146] width 52 height 5
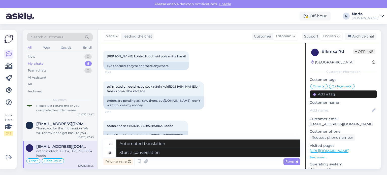
scroll to position [2561, 0]
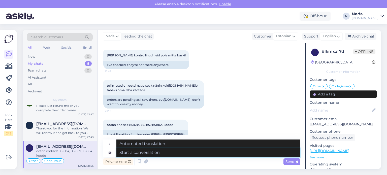
click at [222, 155] on textarea at bounding box center [208, 152] width 184 height 9
type textarea "We st"
type textarea "Meie"
type textarea "We still have"
type textarea "Me ikka veel"
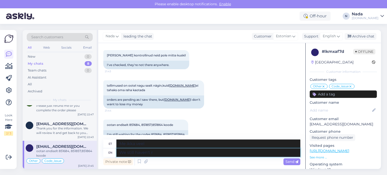
type textarea "We still haven't re"
type textarea "Me pole ikka veel"
type textarea "We still haven't received the"
type textarea "Me pole ikka veel kätte saanud"
type textarea "We still"
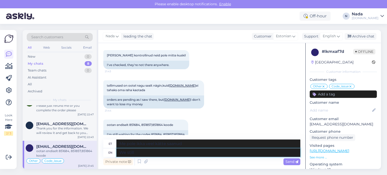
type textarea "Me pole ikka veel"
type textarea "We"
type textarea "Me ikka veel"
type textarea "W"
type textarea "Meie"
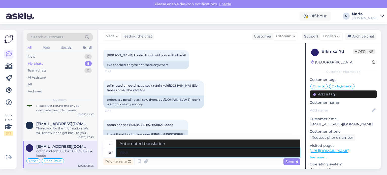
type textarea "Your"
type textarea "Sinu"
type textarea "Your payment s"
type textarea "Teie makse"
type textarea "Your payment still did"
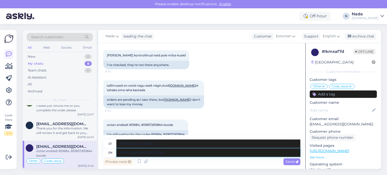
type textarea "Teie makse on endiselt"
type textarea "Your payment still didn't re"
type textarea "Teie makse ikka ei toimunud"
type textarea "Your payment still didn't reach a"
type textarea "Teie makse pole ikka veel kohale jõudnud"
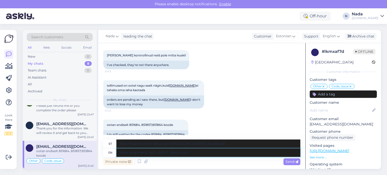
type textarea "Your payment still didn't reach our b"
type textarea "Teie makse pole ikka veel meieni jõudnud"
type textarea "Your payment still didn't reach our bank a"
type textarea "Teie makse pole ikka veel meie panka jõudnud"
type textarea "Your payment still didn't reach our bank account, that"
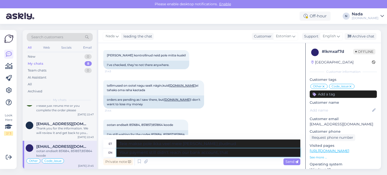
type textarea "Teie makse pole ikka veel meie pangakontole jõudnud,"
type textarea "Your payment still didn't reach our bank account, that's wh"
type textarea "Teie makse pole ikka veel meie pangakontole jõudnud, see on..."
type textarea "Your payment still didn't reach our bank account, that's why th"
type textarea "Teie makse pole ikka veel meie pangakontole jõudnud, seepärast"
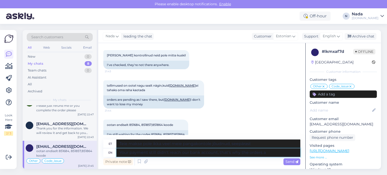
type textarea "Your payment still didn't reach our bank account, that's why the orders ar"
type textarea "Teie makse pole ikka veel meie pangakontole jõudnud, seepärast tellimused..."
type textarea "Your payment still didn't reach our bank account, that's why the orders are n"
type textarea "Teie makse pole ikka veel meie pangakontole jõudnud, seepärast tellimused on..."
type textarea "Your payment still didn't reach our bank account, that's why the orders are not…"
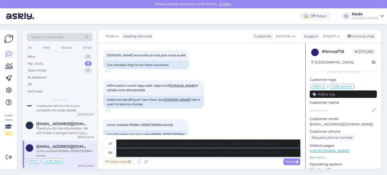
type textarea "Teie makse pole ikka veel meie pangakontole jõudnud, seepärast tellimusi ei ole."
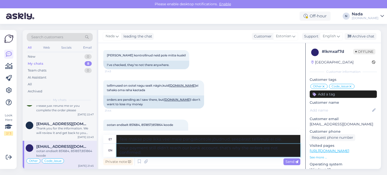
type textarea "Your payment still didn't reach our bank account, that's why the orders are not…"
type textarea "Teie makse pole ikka veel meie pangakontole jõudnud, mistõttu tellimusi ei ole …"
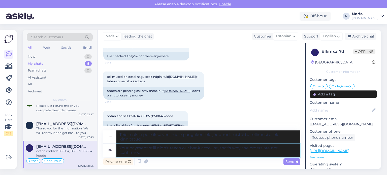
scroll to position [2570, 0]
click at [156, 121] on div "I'm still waiting for the codes 851684, 851857,851864" at bounding box center [145, 125] width 85 height 9
copy div "851684"
click at [216, 153] on textarea "Your payment still didn't reach our bank account, that's why the orders are not…" at bounding box center [208, 150] width 184 height 13
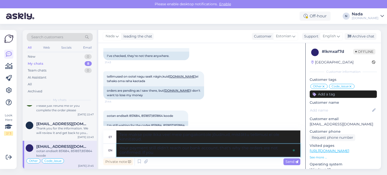
type textarea "Your payment still didn't reach our bank account, that's why the orders are not…"
type textarea "Teie makse pole ikka veel meie pangakontole jõudnud, mistõttu tellimusi ei kinn…"
type textarea "Your payment still didn't reach our bank account, that's why the orders are not…"
type textarea "Teie makse pole ikka veel meie pangakontole jõudnud, mistõttu tellimusi ei kinn…"
type textarea "Your payment still didn't reach our bank account, that's why the orders are not…"
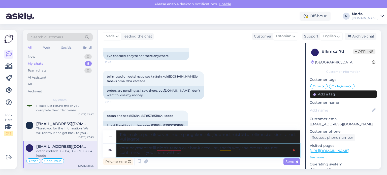
type textarea "Teie makse pole ikka veel meie pangakontole jõudnud, mistõttu tellimusi ei kinn…"
type textarea "Your payment still didn't reach our bank account, that's why the orders are not…"
type textarea "Teie makse pole ikka veel meie pangakontole jõudnud, mistõttu tellimusi ei kinn…"
type textarea "Your payment still didn't reach our bank account, that's why the orders are not…"
type textarea "Teie makse pole ikka veel meie pangakontole jõudnud, mistõttu tellimusi ei kinn…"
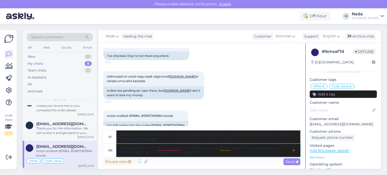
type textarea "Your payment still didn't reach our bank account, that's why the orders are not…"
type textarea "Teie makse pole ikka veel meie pangakontole jõudnud, mistõttu tellimusi ei kinn…"
type textarea "Your payment still didn't reach our bank account, that's why the orders are not…"
type textarea "Teie makse pole ikka veel meie pangakontole jõudnud, mistõttu tellimusi ei kinn…"
type textarea "Your payment still didn't reach our bank account, that's why the orders are not…"
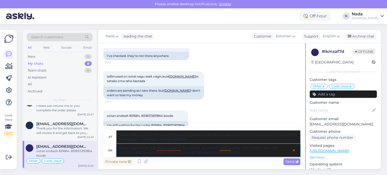
type textarea "Teie makse pole ikka veel meie pangakontole jõudnud, mistõttu tellimusi ei ole …"
type textarea "Your payment still didn't reach our bank account, that's why the orders are not…"
type textarea "Teie makse pole ikka veel meie pangakontole jõudnud, mistõttu tellimusi ei ole …"
type textarea "Your payment still didn't reach our bank account, that's why the orders are not…"
type textarea "Teie makse pole ikka veel meie pangakontole jõudnud, mistõttu tellimusi ei ole …"
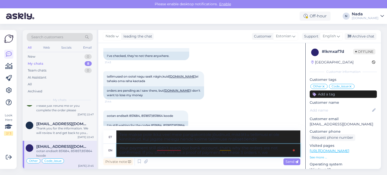
type textarea "Your payment still didn't reach our bank account, that's why the orders are not…"
type textarea "Teie makse pole ikka veel meie pangakontole jõudnud, mistõttu tellimusi ei ole …"
type textarea "Your payment still didn't reach our bank account, that's why the orders are not…"
type textarea "Teie makse pole ikka veel meie pangakontole jõudnud, mistõttu tellimusi ei kinn…"
type textarea "Your payment still didn't reach our bank account, that's why the orders are not…"
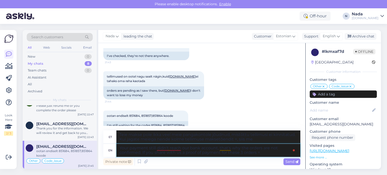
type textarea "Teie makse pole ikka veel meie pangakontole jõudnud, mistõttu tellimusi ei ole …"
type textarea "Your payment still didn't reach our bank account, that's why the orders are not…"
type textarea "Teie makse pole ikka veel meie pangakontole jõudnud, mistõttu tellimusi ei ole …"
type textarea "Your payment still didn't reach our bank account, that's why the orders are not…"
type textarea "Teie makse pole ikka veel meie pangakontole jõudnud, mistõttu tellimusi ei kinn…"
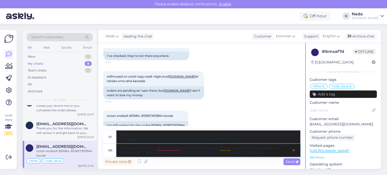
type textarea "Your payment still didn't reach our bank account, that's why the orders are not…"
type textarea "Teie makse pole ikka veel meie pangakontole jõudnud, mistõttu tellimusi ei kinn…"
type textarea "Your payment still didn't reach our bank account, that's why the orders are not…"
type textarea "Teie makse pole ikka veel meie pangakontole jõudnud, mistõttu tellimusi ei kinn…"
type textarea "Your payment still didn't reach our bank account, that's why the orders are not…"
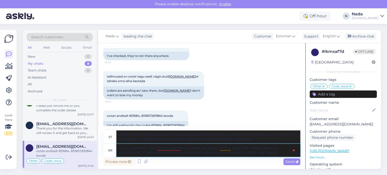
type textarea "Teie makse pole ikka veel meie pangakontole jõudnud, mistõttu tellimusi ei kinn…"
type textarea "Your payment still didn't reach our bank account, that's why the orders are not…"
type textarea "Teie makse pole ikka veel meie pangakontole jõudnud, mistõttu tellimusi ei kinn…"
type textarea "Your payment still didn't reach our bank account, that's why the orders are not…"
type textarea "Teie makse pole ikka veel meie pangakontole jõudnud, mistõttu tellimusi ei ole …"
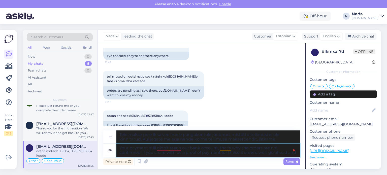
type textarea "Your payment still didn't reach our bank account, that's why the orders are not…"
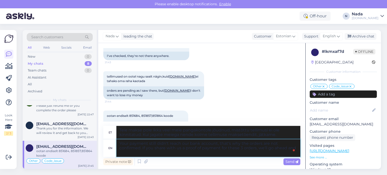
type textarea "Teie makse pole ikka veel meie pangakontole jõudnud, mistõttu tellimusi ei kinn…"
type textarea "Your payment still didn't reach our bank account, that's why the orders are not…"
type textarea "Teie makse pole ikka veel meie pangakontole jõudnud, mistõttu tellimusi ei kinn…"
type textarea "Your payment still didn't reach our bank account, that's why the orders are not…"
type textarea "Teie makse pole ikka veel meie pangakontole jõudnud, mistõttu tellimusi ei kinn…"
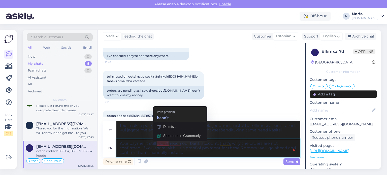
type textarea "Your payment still hasn't reach our bank account, that's why the orders are not…"
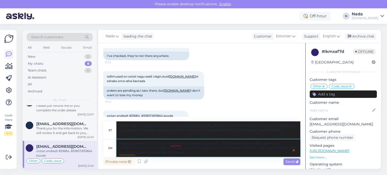
type textarea "Teie makse pole veel meie pangakontole jõudnud, mistõttu tellimusi ei ole kinni…"
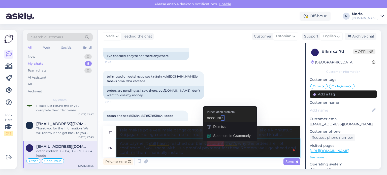
type textarea "Your payment still hasn't reached our bank account; that's why the orders are n…"
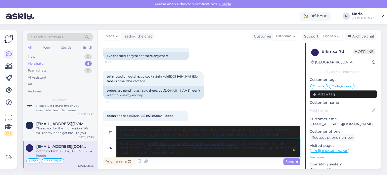
type textarea "Teie makse pole veel meie pangakontole jõudnud; seepärast pole tellimusi kinnit…"
type textarea "Your payment still hasn't reached our bank account; that's why the orders are n…"
click at [288, 161] on span "Send" at bounding box center [292, 162] width 13 height 5
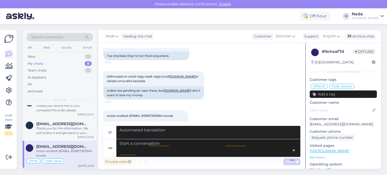
scroll to position [2624, 0]
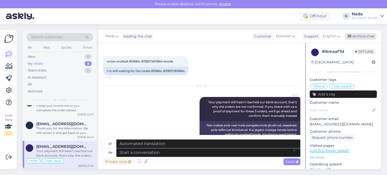
click at [362, 37] on div "Archive chat" at bounding box center [361, 36] width 32 height 7
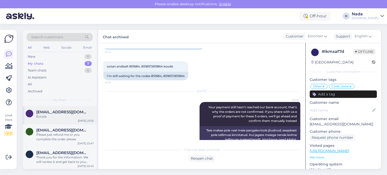
scroll to position [87, 0]
click at [65, 155] on div "Thank you for the information. We will review it and get back to you soon. Plea…" at bounding box center [64, 159] width 57 height 9
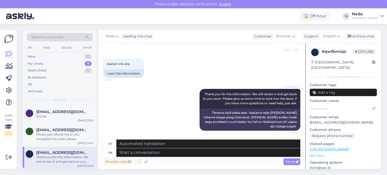
scroll to position [652, 0]
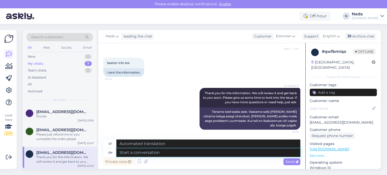
click at [189, 151] on textarea at bounding box center [208, 152] width 184 height 9
type textarea "Thank you"
type textarea "Tänan"
type textarea "Thank you"
type textarea "Aitäh"
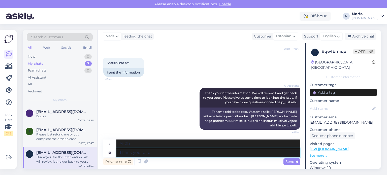
type textarea "Thank you for co"
type textarea "Tänan teid"
type textarea "Thank you for confirming. Y"
type textarea "Tänan kinnituse eest."
type textarea "Thank you for confirming. Please fo"
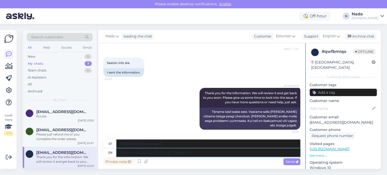
type textarea "Tänan kinnituse eest. Palun"
type textarea "Thank you for confirming. Please follow u"
type textarea "Tänan kinnituse eest. Palun jälgige"
type textarea "Thank you for confirming. Please follow up on"
type textarea "Tänan kinnituse eest. Palun võtke ühendust."
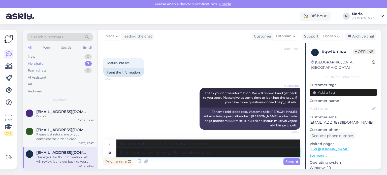
type textarea "Thank you for confirming. Please follow up on o"
type textarea "Tänan kinnituse eest. Palun võtke meiega ühendust."
type textarea "Thank you for confirming. Please follow up on your"
type textarea "Täname kinnituse eest. Palun võtke oma olukorraga ühendust."
type textarea "Thank you for confirming. Please follow up on your email ad"
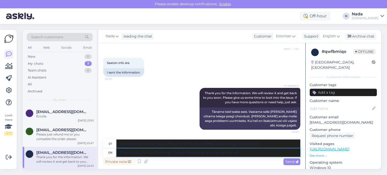
type textarea "Täname kinnituse eest. Palun võtke meiega ühendust e-posti teel."
type textarea "Thank you for confirming. Please follow up on your email as the"
type textarea "Täname kinnituse eest. Palun võtke oma e-kirjaga ühendust, kui see on võimalik."
type textarea "Thank you for confirming. Please follow up on your email as the h"
type textarea "Täname kinnituse eest. Palun võtke oma e-kirjaga ühendust, kuna"
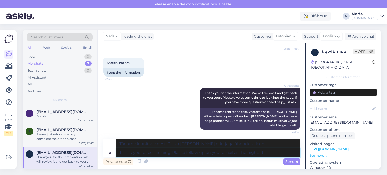
type textarea "Thank you for confirming. Please follow up on your email as the higher te"
type textarea "Täname kinnituse eest. Palun võtke oma e-kirjaga ühendust, kuna see on kõrgemal…"
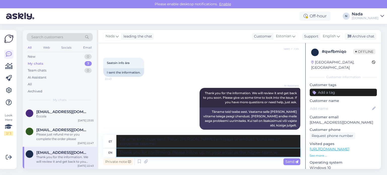
type textarea "Thank you for confirming. Please follow up on your email as the higher team wi"
type textarea "Täname kinnituse eest. Palun võtke meiega ühendust, kuna meie meeskond on kõrge…"
type textarea "Thank you for confirming. Please follow up on your email as the higher team wil…"
type textarea "Täname kinnituse eest. Palun võtke oma e-kirjaga ühendust, kuna kõrgem meeskond…"
type textarea "Thank you for confirming. Please follow up on your email as the higher team wil…"
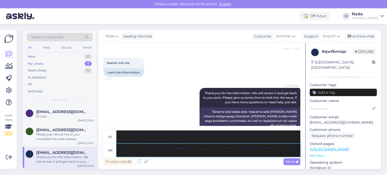
type textarea "Täname kinnituse eest. Palun saatke oma e-kiri järelpärimisi, kuna kõrgem meesk…"
type textarea "Thank you for confirming. Please follow up on your email as the higher team wil…"
type textarea "Täname kinnituse eest. Palun saatke oma e-kiri järelpärimisi, et kõrgem meeskon…"
type textarea "Thank you for confirming. Please follow up on your email as the higher team wil…"
type textarea "Täname kinnituse eest. Palun saatke oma e-kiri aadressile järelpärimine, sest k…"
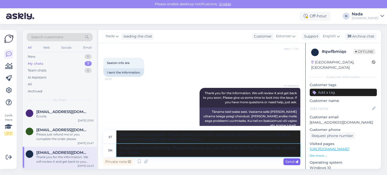
type textarea "Thank you for confirming. Please follow up on your email as the higher team wil…"
click at [292, 161] on span "Send" at bounding box center [292, 162] width 13 height 5
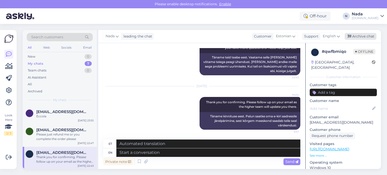
click at [367, 35] on div "Archive chat" at bounding box center [361, 36] width 32 height 7
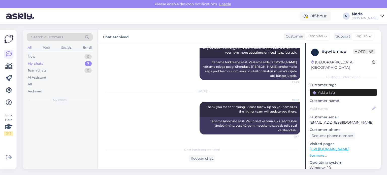
scroll to position [702, 0]
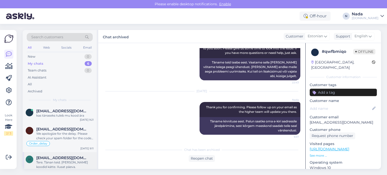
click at [83, 158] on span "hiljamoller@hotmail.com" at bounding box center [62, 158] width 52 height 5
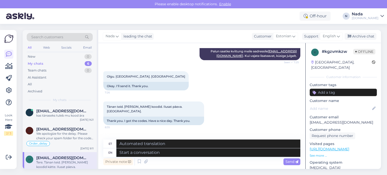
scroll to position [1266, 0]
click at [356, 38] on div "Archive chat" at bounding box center [361, 36] width 32 height 7
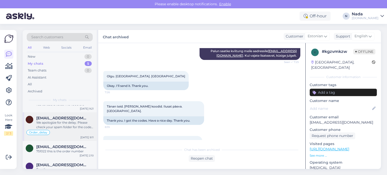
scroll to position [42, 0]
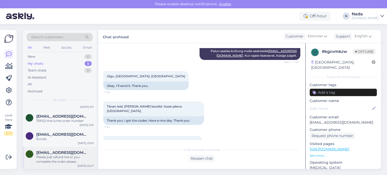
click at [68, 156] on div "Please just refund me or you complete the order please" at bounding box center [64, 159] width 57 height 9
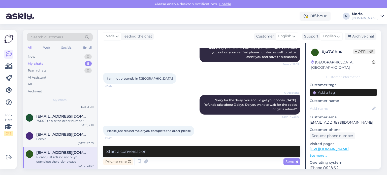
scroll to position [190, 0]
click at [75, 142] on div "l ldc1926@proton.me Eccola Sep 9 23:55" at bounding box center [60, 138] width 74 height 18
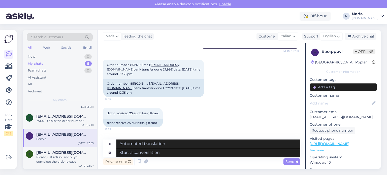
scroll to position [130, 0]
click at [135, 80] on div "Order number: 851920 Email: [EMAIL_ADDRESS][DOMAIN_NAME] bank transfer done €27…" at bounding box center [153, 89] width 101 height 18
copy div "851920"
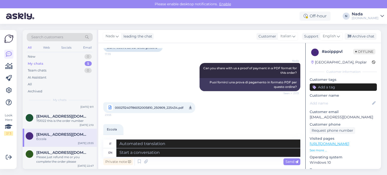
click at [138, 105] on span "000211240786052005810_250909_225434.pdf" at bounding box center [149, 108] width 69 height 6
click at [190, 153] on textarea at bounding box center [208, 152] width 184 height 9
type textarea "Thank you"
type textarea "Grazie"
type textarea "Thank you, I"
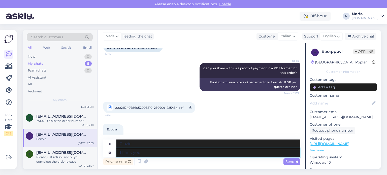
type textarea "Grazie, io"
type textarea "Thank you, I have"
type textarea "Grazie, ho"
type textarea "Thank you, I have shared it"
type textarea "Grazie, l'ho condiviso"
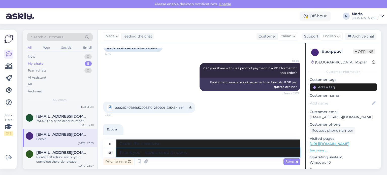
type textarea "Thank you, I have shared it now wi"
type textarea "Grazie, l'ho condiviso ora"
type textarea "Thank you, I have shared it now with the"
type textarea "Grazie, l'ho condiviso ora con"
type textarea "Thank you, I have shared it now with the team a"
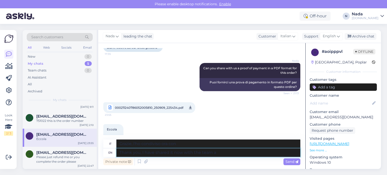
type textarea "Grazie, ora l'ho condiviso con il team"
type textarea "Thank you, I have shared it now with the team and the"
type textarea "Grazie, l'ho condiviso ora con il team e"
type textarea "Thank you, I have shared it now with the team and they"
type textarea "Grazie, l'ho condiviso ora con il team e loro"
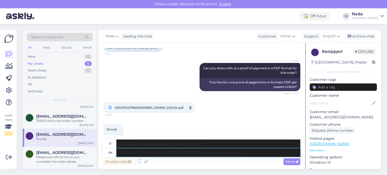
type textarea "Thank you, I have shared it now with the team and they will co"
type textarea "Grazie, l'ho condiviso ora con il team e loro lo faranno"
type textarea "Thank you, I have shared it now with the team and they will confirm yo"
type textarea "Grazie, l'ho condiviso ora con il team e loro confermeranno"
type textarea "Thank you, I have shared it now with the team and they will confirm you"
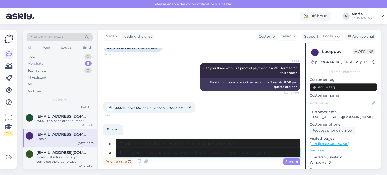
type textarea "Grazie, l'ho condiviso ora con il team e loro ti confermeranno"
type textarea "Thank you, I have shared it now with the team and they will confirm your o"
type textarea "Grazie, l'ho condiviso ora con il team e loro confermeranno il tuo"
type textarea "Thank you, I have shared it now with the team and they will confirm your order.…"
type textarea "Grazie, l'ho condiviso con il team e loro confermeranno il tuo ordine."
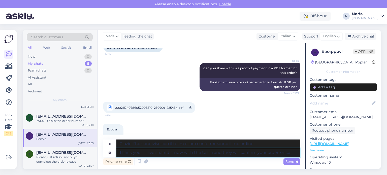
type textarea "Thank you, I have shared it now with the team and they will confirm your order.…"
type textarea "Grazie, l'ho condiviso ora con il team e loro confermeranno il tuo ordine. una …"
type textarea "Thank you, I have shared it now with the team and they will confirm your order."
type textarea "Grazie, l'ho condiviso con il team e loro confermeranno il tuo ordine."
type textarea "Thank you, I have shared it now with the team and they will confirm your order.…"
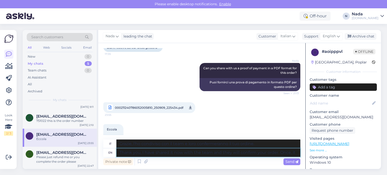
type textarea "Grazie, l'ho condiviso con il team e loro confermeranno il tuo ordine. Una volt…"
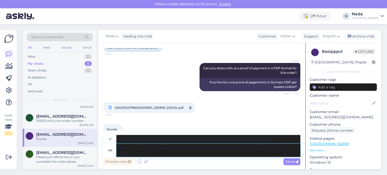
type textarea "Thank you, I have shared it now with the team and they will confirm your order.…"
type textarea "Grazie, l'ho condiviso con il team e loro confermeranno il tuo ordine. Una volt…"
type textarea "Thank you, I have shared it now with the team and they will confirm your order.…"
type textarea "Grazie, l'ho condiviso con il team e loro confermeranno il tuo ordine. Una volt…"
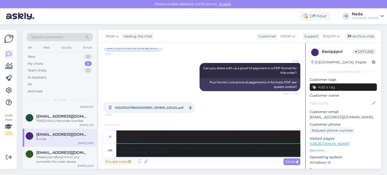
type textarea "Thank you, I have shared it now with the team and they will confirm your order.…"
type textarea "Grazie, l'ho condiviso con il team e loro confermeranno il tuo ordine. Una volt…"
type textarea "Thank you, I have shared it now with the team and they will confirm your order.…"
type textarea "Grazie, l'ho condiviso con il team e loro confermeranno il tuo ordine. Una volt…"
type textarea "Thank you, I have shared it now with the team and they will confirm your order.…"
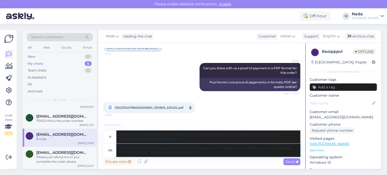
type textarea "Grazie, l'ho condiviso con il team e loro confermeranno il tuo ordine. Una volt…"
type textarea "Thank you, I have shared it now with the team and they will confirm your order.…"
type textarea "Grazie, l'ho condiviso con il team e loro confermeranno il tuo ordine. Una volt…"
type textarea "Thank you, I have shared it now with the team and they will confirm your order.…"
click at [291, 163] on span "Send" at bounding box center [292, 162] width 13 height 5
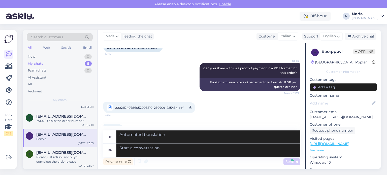
scroll to position [260, 0]
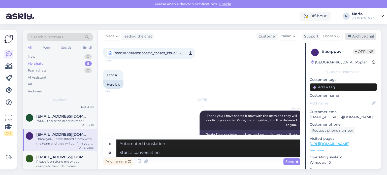
click at [370, 37] on div "Archive chat" at bounding box center [361, 36] width 32 height 7
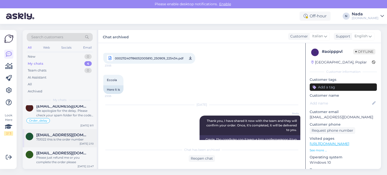
scroll to position [23, 0]
click at [58, 137] on div "751022 this is the order number" at bounding box center [64, 139] width 57 height 5
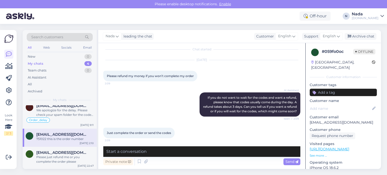
scroll to position [0, 0]
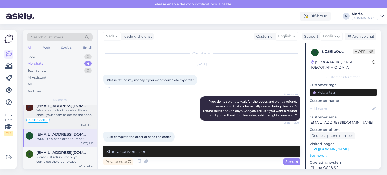
click at [75, 119] on div "Order_delay" at bounding box center [60, 120] width 68 height 6
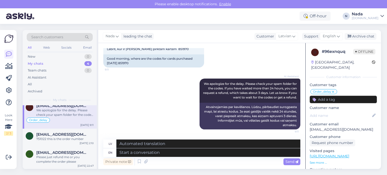
scroll to position [4291, 0]
click at [129, 68] on div "Good morning, where are the codes for cards purchased yesterday 851970" at bounding box center [153, 60] width 101 height 13
copy div "851970"
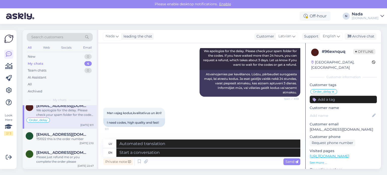
scroll to position [4140, 0]
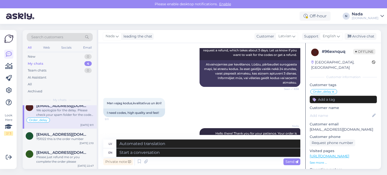
click at [360, 127] on p "[EMAIL_ADDRESS][DOMAIN_NAME]" at bounding box center [343, 129] width 67 height 5
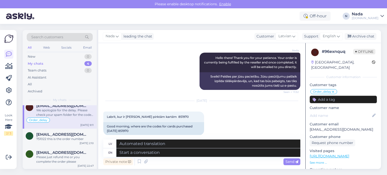
scroll to position [4342, 0]
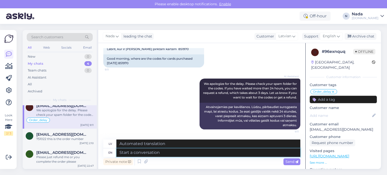
click at [181, 155] on textarea at bounding box center [208, 152] width 184 height 9
type textarea "Hello th"
type textarea "Sveiki"
type textarea "Hello there! Y"
type textarea "Sveiki!"
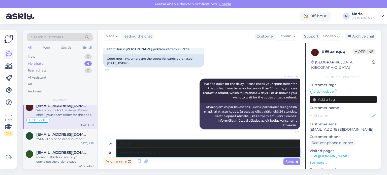
type textarea "Hello there! Your or"
paste textarea "Hello there! Your order is currently being reviewed by the higher team and the …"
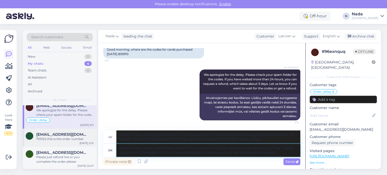
drag, startPoint x: 165, startPoint y: 147, endPoint x: 75, endPoint y: 146, distance: 90.0
click at [75, 146] on div "Search customers All Web Socials Email New 0 My chats 4 Team chats 0 AI Assista…" at bounding box center [202, 99] width 358 height 139
click at [290, 161] on span "Send" at bounding box center [292, 162] width 13 height 5
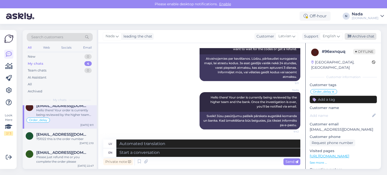
click at [364, 37] on div "Archive chat" at bounding box center [361, 36] width 32 height 7
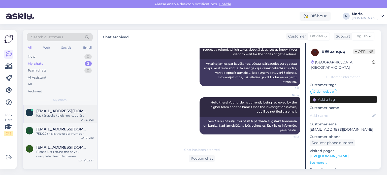
click at [61, 114] on div "kas tänaseks tuleb mu kood ära" at bounding box center [64, 115] width 57 height 5
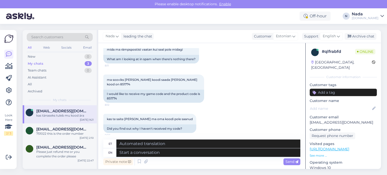
scroll to position [3030, 0]
click at [112, 90] on div "I would like to receive my game code and the product code is 851774" at bounding box center [153, 96] width 101 height 13
copy div "851774"
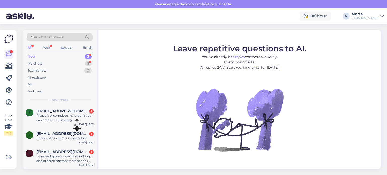
click at [54, 57] on div "New 3" at bounding box center [60, 56] width 66 height 7
click at [44, 65] on div "My chats 3" at bounding box center [60, 63] width 66 height 7
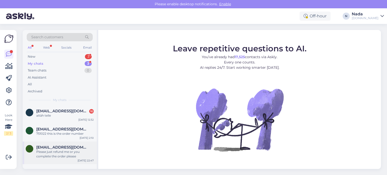
click at [68, 150] on div "Please just refund me or you complete the order please" at bounding box center [64, 154] width 57 height 9
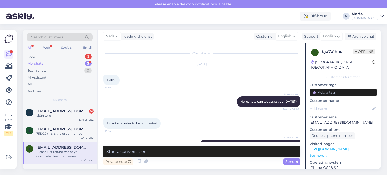
scroll to position [190, 0]
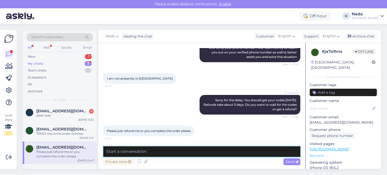
click at [149, 153] on textarea at bounding box center [201, 151] width 197 height 11
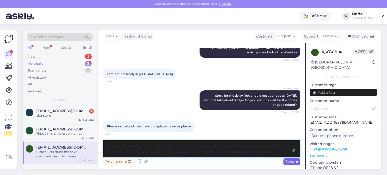
type textarea "You don't need to be in Estonia to add and verify your phone number to your Pun…"
click at [290, 164] on span "Send" at bounding box center [292, 162] width 13 height 5
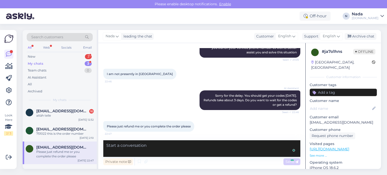
scroll to position [231, 0]
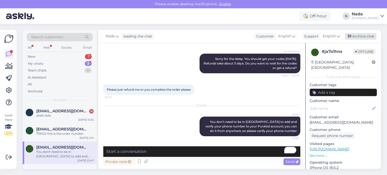
click at [370, 38] on div "Archive chat" at bounding box center [361, 36] width 32 height 7
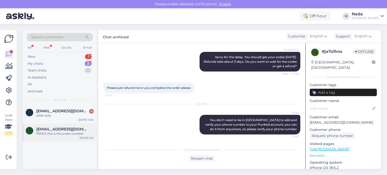
click at [80, 138] on div "T Thomaseverson22@gmail.com 751022 this is the order number Sep 10 2:10" at bounding box center [60, 132] width 74 height 18
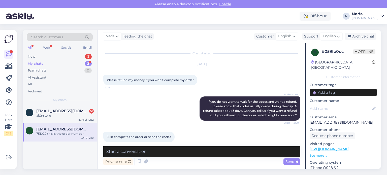
scroll to position [32, 0]
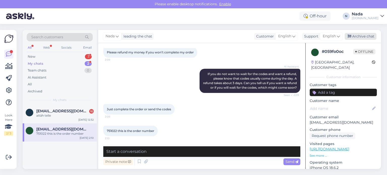
click at [360, 38] on div "Archive chat" at bounding box center [361, 36] width 32 height 7
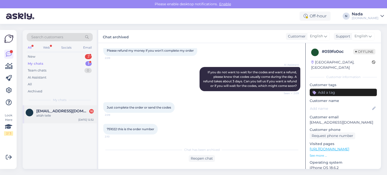
click at [67, 115] on div "aitäh teile" at bounding box center [64, 115] width 57 height 5
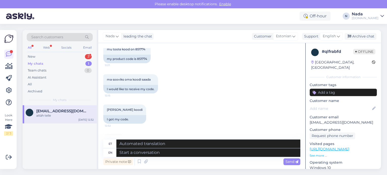
scroll to position [3383, 0]
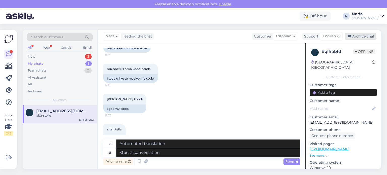
click at [368, 37] on div "Archive chat" at bounding box center [361, 36] width 32 height 7
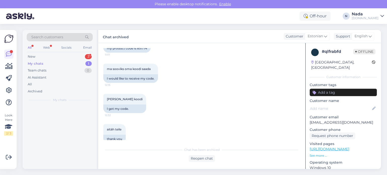
scroll to position [3378, 0]
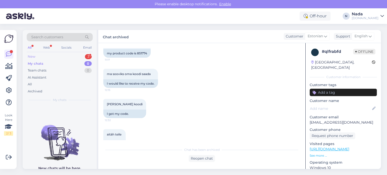
click at [31, 57] on div "New" at bounding box center [32, 56] width 8 height 5
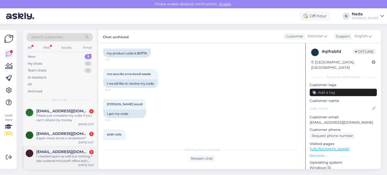
click at [60, 156] on div "I checked spam as well but nothing. I also ordered microsoft office and ı got i…" at bounding box center [64, 158] width 57 height 9
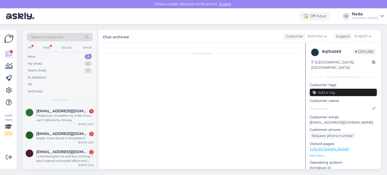
scroll to position [616, 0]
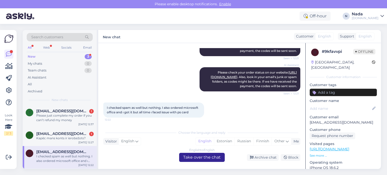
click at [186, 156] on div "English to English Take over the chat" at bounding box center [202, 157] width 46 height 9
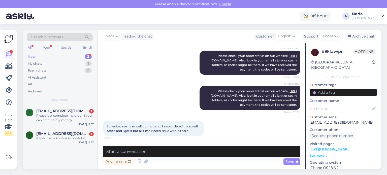
drag, startPoint x: 69, startPoint y: 139, endPoint x: 115, endPoint y: 148, distance: 46.5
click at [70, 139] on div "Kapēc mans konts ir ierobežots?" at bounding box center [64, 138] width 57 height 5
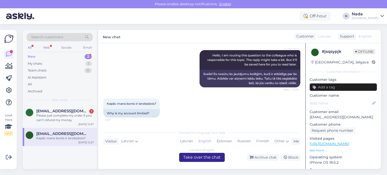
click at [185, 157] on div "Latvian to English Take over the chat" at bounding box center [202, 157] width 46 height 9
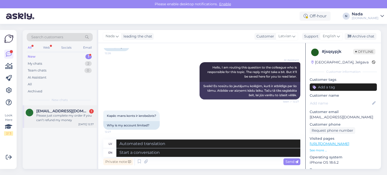
click at [58, 114] on div "Please just complete my order if you can’t refund my money" at bounding box center [64, 117] width 57 height 9
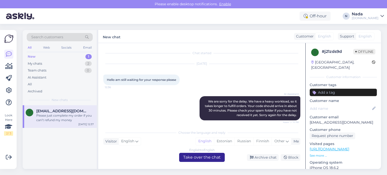
scroll to position [0, 0]
click at [270, 159] on div "Archive chat" at bounding box center [263, 157] width 32 height 7
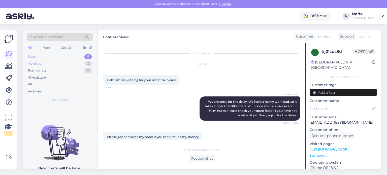
click at [51, 65] on div "My chats 2" at bounding box center [60, 63] width 66 height 7
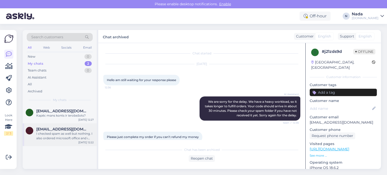
click at [60, 137] on div "I checked spam as well but nothing. I also ordered microsoft office and ı got i…" at bounding box center [64, 136] width 57 height 9
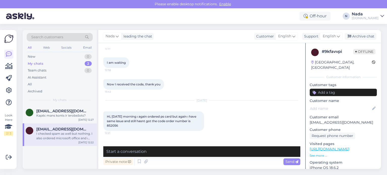
scroll to position [497, 0]
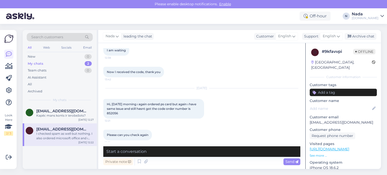
click at [111, 112] on span "Hi, today morning ı again ordered ps card but again ı have same issue and still…" at bounding box center [152, 108] width 90 height 13
copy div "852056 12:21"
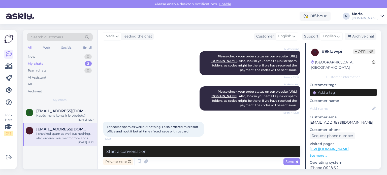
scroll to position [598, 0]
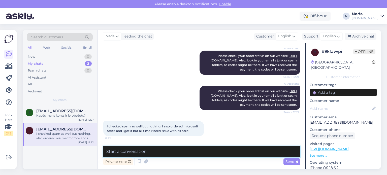
click at [199, 153] on textarea at bounding box center [201, 151] width 197 height 11
paste textarea "Thank you for your patience. It looks like your order is completed and emailed …"
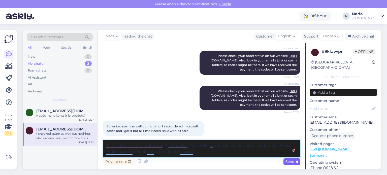
type textarea "Thank you for your patience. It looks like your order is completed and emailed …"
click at [293, 162] on span "Send" at bounding box center [292, 162] width 13 height 5
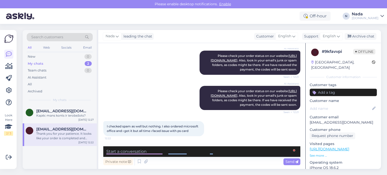
scroll to position [629, 0]
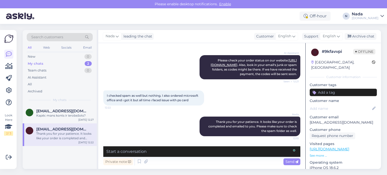
drag, startPoint x: 360, startPoint y: 37, endPoint x: 341, endPoint y: 43, distance: 19.6
click at [360, 37] on div "Archive chat" at bounding box center [361, 36] width 32 height 7
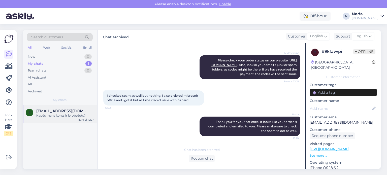
click at [54, 114] on div "Kapēc mans konts ir ierobežots?" at bounding box center [64, 115] width 57 height 5
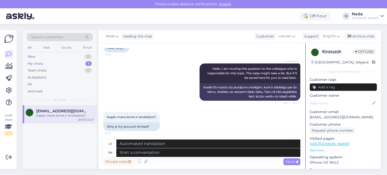
scroll to position [43, 0]
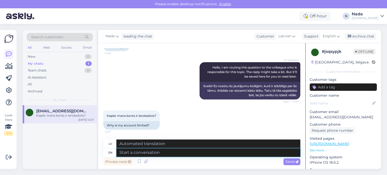
click at [175, 150] on textarea at bounding box center [208, 152] width 184 height 9
type textarea "Please p"
type textarea "Lūdzu"
type textarea "Please provide us"
type textarea "Lūdzu, sniedziet"
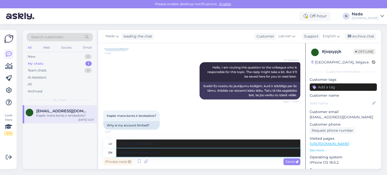
type textarea "Please provide us wi"
type textarea "Lūdzu, sniedziet mums"
type textarea "Please provide us with your ac"
type textarea "Lūdzu, sniedziet mums savu"
type textarea "Please provide us with your account's emai"
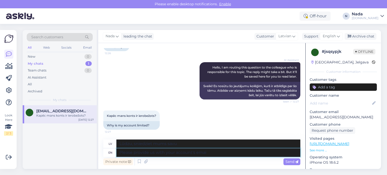
type textarea "Lūdzu, sniedziet mums savu kontu"
type textarea "Please provide us with your account's email, f"
type textarea "Lūdzu, norādiet sava konta e-pasta adresi,"
type textarea "Please provide us with your account's email, full na"
type textarea "Lūdzu, norādiet savu konta e-pasta adresi (pilnu)"
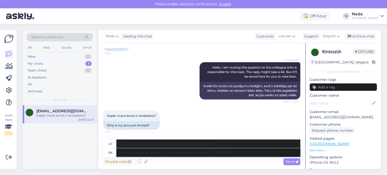
type textarea "Please provide us with your account's email, full name, and"
type textarea "Lūdzu, norādiet sava konta e-pasta adresi, pilnu vārdu,"
type textarea "Please provide us with your account's email, full name, and da"
type textarea "Lūdzu, norādiet sava konta e-pasta adresi, pilnu vārdu un"
type textarea "Please provide us with your account's email, full name, and dat o"
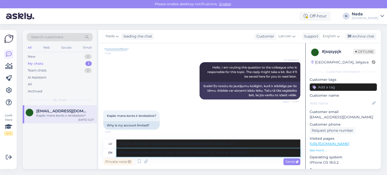
type textarea "Lūdzu, norādiet sava konta e-pasta adresi, pilnu vārdu un datumu."
type textarea "Please provide us with your account's email, full name, and dat of birth t"
type textarea "Lūdzu, norādiet sava konta e-pasta adresi, pilnu vārdu un dzimšanas datumu."
type textarea "Please provide us with your account's email, full name, and dat of birth to che…"
type textarea "Lūdzu, norādiet sava konta e-pasta adresi, pilnu vārdu un dzimšanas datumu pārb…"
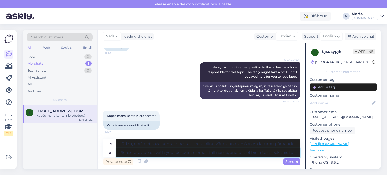
type textarea "Please provide us with your account's email, full name, and dat of birth to che…"
type textarea "Lūdzu, norādiet sava konta e-pasta adresi, pilnu vārdu un dzimšanas datumu, lai…"
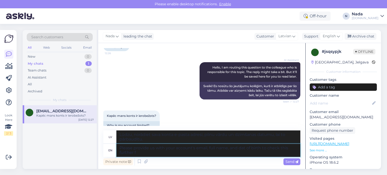
type textarea "Please provide us with your account's email, full name, and dat of birth to che…"
type textarea "Lūdzu, norādiet sava konta e-pasta adresi, pilnu vārdu un dzimšanas datumu, lai…"
click at [245, 150] on textarea "Please provide us with your account's email, full name, and dat of birth to che…" at bounding box center [208, 150] width 184 height 13
type textarea "Please provide us with your account's email, full name, and date of birth to ch…"
click at [254, 154] on textarea "Please provide us with your account's email, full name, and date of birth to ch…" at bounding box center [208, 150] width 184 height 13
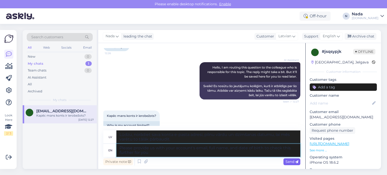
type textarea "Lūdzu, norādiet sava konta e-pasta adresi, pilnu vārdu un dzimšanas datumu, lai…"
type textarea "Please provide us with your account's email, full name, and date of birth to ch…"
click at [297, 163] on icon at bounding box center [296, 162] width 3 height 3
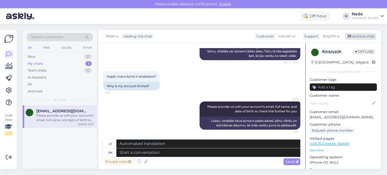
click at [369, 33] on div "Archive chat" at bounding box center [361, 36] width 32 height 7
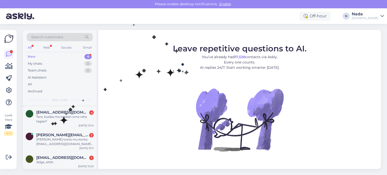
scroll to position [23, 0]
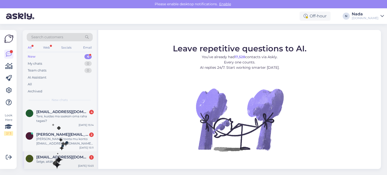
click at [53, 160] on div "Selge, aitäh" at bounding box center [64, 162] width 57 height 5
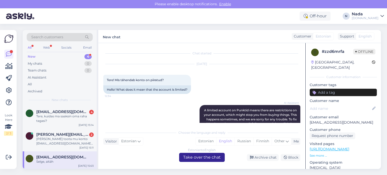
scroll to position [323, 0]
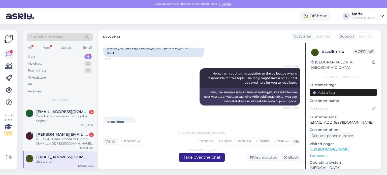
click at [212, 158] on div "Estonian to English Take over the chat" at bounding box center [202, 157] width 46 height 9
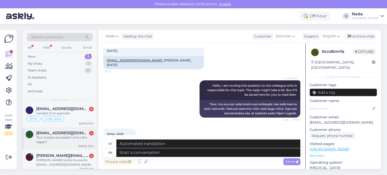
scroll to position [5, 0]
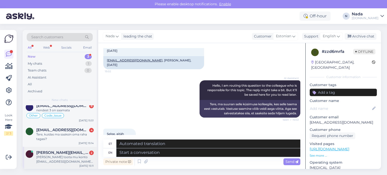
click at [58, 154] on span "robin.toomsalu@mail.ee" at bounding box center [62, 152] width 52 height 5
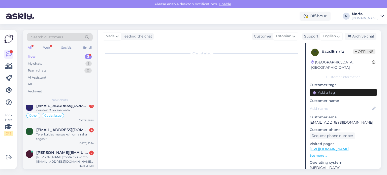
scroll to position [103, 0]
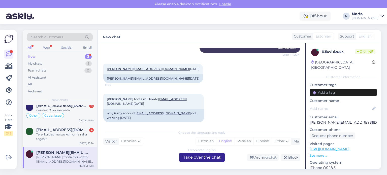
click at [188, 154] on div "Estonian to English Take over the chat" at bounding box center [202, 157] width 46 height 9
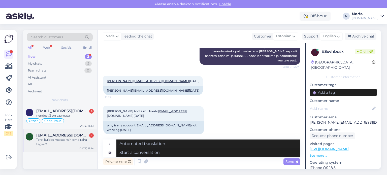
drag, startPoint x: 55, startPoint y: 136, endPoint x: 60, endPoint y: 139, distance: 6.2
click at [55, 136] on span "oliverudekll@gmail.com" at bounding box center [62, 135] width 52 height 5
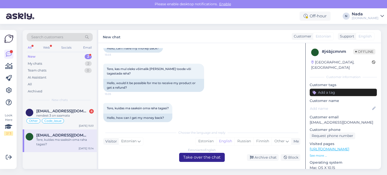
click at [193, 158] on div "Estonian to English Take over the chat" at bounding box center [202, 157] width 46 height 9
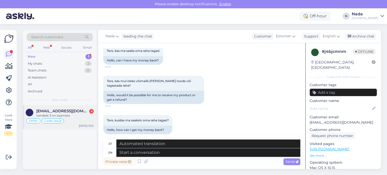
click at [77, 120] on div "Other Code_issue" at bounding box center [60, 121] width 68 height 6
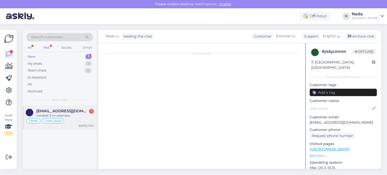
scroll to position [0, 0]
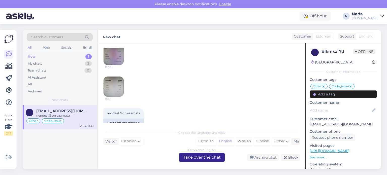
click at [199, 161] on div "Estonian to English Take over the chat" at bounding box center [202, 157] width 46 height 9
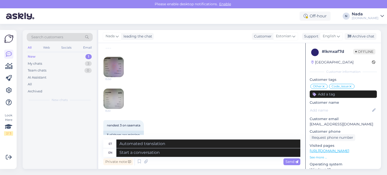
click at [41, 57] on div "New 1" at bounding box center [60, 56] width 66 height 7
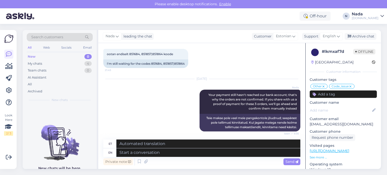
scroll to position [2624, 0]
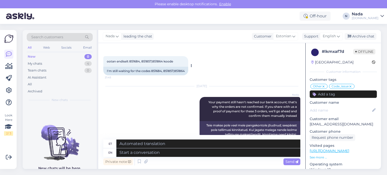
click at [157, 67] on div "I'm still waiting for the codes 851684, 851857,851864" at bounding box center [145, 71] width 85 height 9
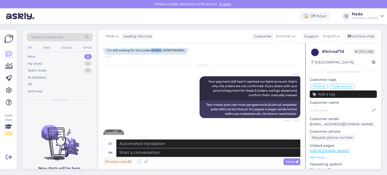
scroll to position [2675, 0]
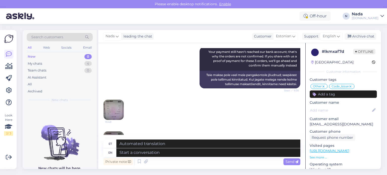
click at [116, 103] on img at bounding box center [114, 110] width 20 height 20
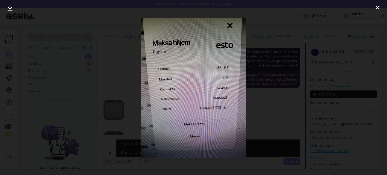
click at [262, 111] on div at bounding box center [193, 87] width 387 height 175
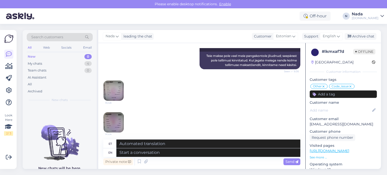
scroll to position [2750, 0]
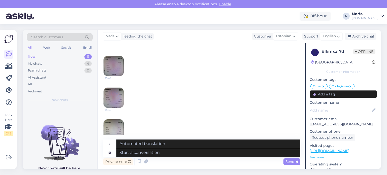
click at [114, 92] on img at bounding box center [114, 98] width 20 height 20
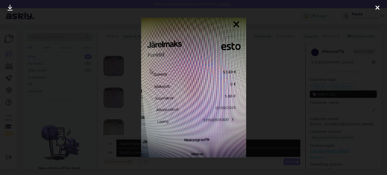
click at [259, 114] on div at bounding box center [193, 87] width 387 height 175
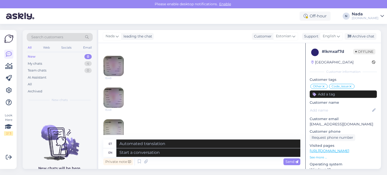
click at [110, 119] on img at bounding box center [114, 129] width 20 height 20
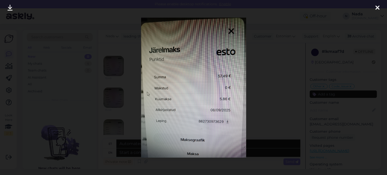
click at [254, 114] on div at bounding box center [193, 87] width 387 height 175
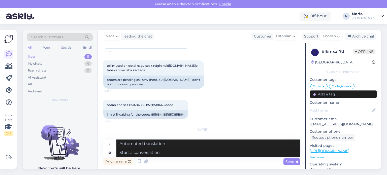
scroll to position [2574, 0]
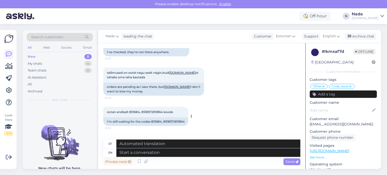
click at [154, 117] on div "I'm still waiting for the codes 851684, 851857,851864" at bounding box center [145, 121] width 85 height 9
copy div "851684"
click at [171, 117] on div "I'm still waiting for the codes 851684, 851857,851864" at bounding box center [145, 121] width 85 height 9
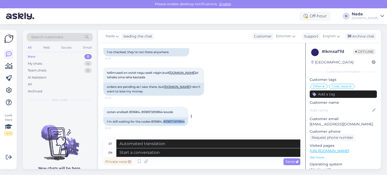
click at [171, 117] on div "I'm still waiting for the codes 851684, 851857,851864" at bounding box center [145, 121] width 85 height 9
drag, startPoint x: 164, startPoint y: 112, endPoint x: 173, endPoint y: 112, distance: 9.4
click at [173, 117] on div "I'm still waiting for the codes 851684, 851857,851864" at bounding box center [145, 121] width 85 height 9
copy div "851857"
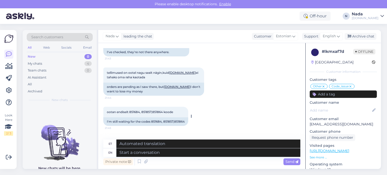
click at [177, 117] on div "I'm still waiting for the codes 851684, 851857,851864" at bounding box center [145, 121] width 85 height 9
click at [174, 117] on div "I'm still waiting for the codes 851684, 851857,851864" at bounding box center [145, 121] width 85 height 9
click at [168, 117] on div "I'm still waiting for the codes 851684, 851857,851864" at bounding box center [145, 121] width 85 height 9
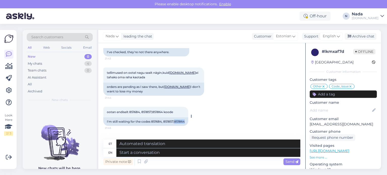
drag, startPoint x: 175, startPoint y: 112, endPoint x: 185, endPoint y: 111, distance: 10.3
click at [185, 117] on div "I'm still waiting for the codes 851684, 851857,851864" at bounding box center [145, 121] width 85 height 9
copy div "851864"
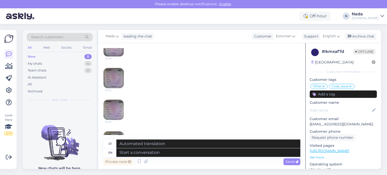
scroll to position [2700, 0]
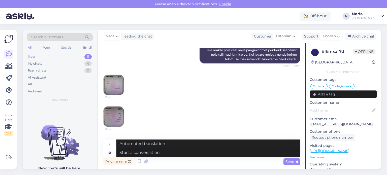
click at [121, 78] on img at bounding box center [114, 85] width 20 height 20
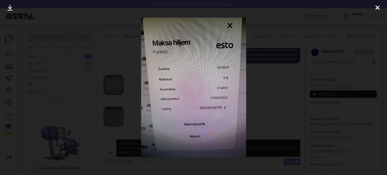
click at [278, 113] on div at bounding box center [193, 87] width 387 height 175
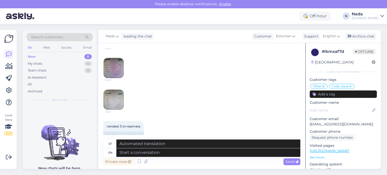
scroll to position [2876, 0]
click at [119, 92] on img at bounding box center [114, 99] width 20 height 20
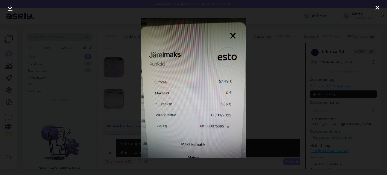
click at [272, 113] on div at bounding box center [193, 87] width 387 height 175
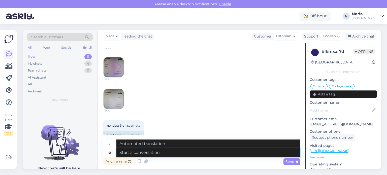
click at [203, 155] on textarea at bounding box center [208, 152] width 184 height 9
type textarea "We n"
type textarea "Meie"
type textarea "We need th"
type textarea "Me vajame"
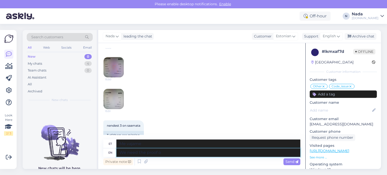
type textarea "We need the proof of"
type textarea "Me vajame tõendit"
type textarea "We need the proof of payment"
type textarea "Vajame maksetõendit"
type textarea "We need the proof of payment in a PDF fo"
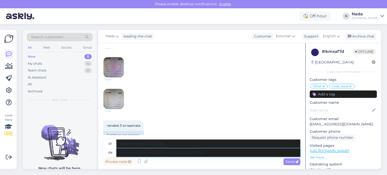
type textarea "Vajame maksetõendit PDF-failina"
type textarea "We need the proof of payment in a PDF format and"
type textarea "Vajame maksetõendit PDF-vormingus"
type textarea "We need the proof of payment in a PDF format and"
type textarea "Vajame maksetõendit PDF-vormingus ja"
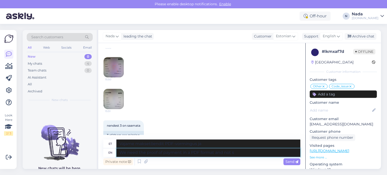
type textarea "We need the proof of payment in a PDF format and not s s"
type textarea "Vajame maksetõendit PDF-vormingus, mitte PDF-vormingus."
type textarea "We need the proof of payment in a PDF format and not a"
type textarea "Vajame maksetõendit PDF-vormingus, mitte"
type textarea "We need the proof of payment in a PDF format and not a s"
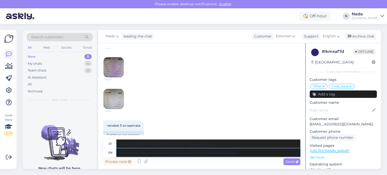
type textarea "Vajame maksetõendit PDF-vormingus, mitte PDF-vormingus."
type textarea "We need the proof of payment in a PDF format and not a screenshot"
type textarea "Vajame maksetõendit PDF-vormingus, mitte ekraanipilti"
type textarea "We need the proof of payment in a PDF format and not a screenshot taken by anot"
type textarea "Vajame maksetõendit PDF-vormingus, mitte ekraanipilti, mille on teinud"
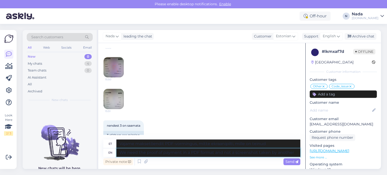
type textarea "We need the proof of payment in a PDF format and not a screenshot taken by anot…"
type textarea "Vajame maksetõendit PDF-vormingus, mitte kellegi teise tehtud ekraanipilti."
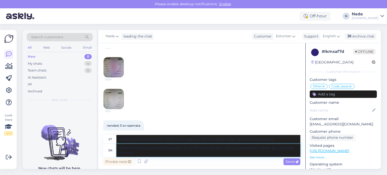
type textarea "We need the proof of payment in a PDF format and not a screenshot taken by anot…"
type textarea "Vajame maksetõendit PDF-vormingus, mitte teise seadmega tehtud ekraanipilti."
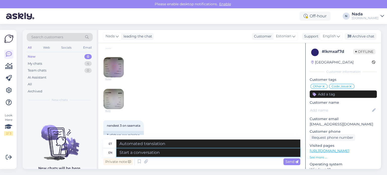
scroll to position [2916, 0]
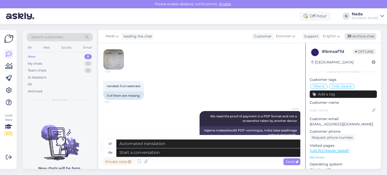
click at [369, 37] on div "Archive chat" at bounding box center [361, 36] width 32 height 7
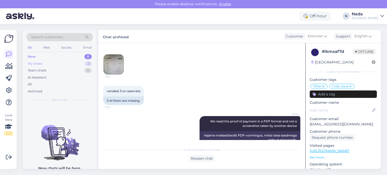
click at [49, 64] on div "My chats 3" at bounding box center [60, 63] width 66 height 7
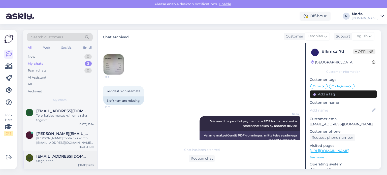
click at [60, 155] on span "[EMAIL_ADDRESS][DOMAIN_NAME]" at bounding box center [62, 156] width 52 height 5
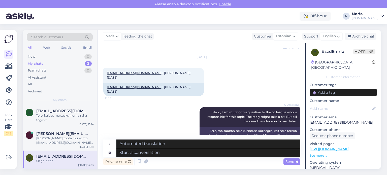
scroll to position [260, 0]
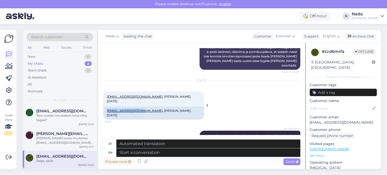
drag, startPoint x: 105, startPoint y: 97, endPoint x: 141, endPoint y: 97, distance: 36.5
click at [141, 107] on div "marit9844@gmail.com , Marit Veldemann, 10.08.1988" at bounding box center [153, 113] width 101 height 13
copy link "[EMAIL_ADDRESS][DOMAIN_NAME]"
drag, startPoint x: 145, startPoint y: 96, endPoint x: 170, endPoint y: 97, distance: 24.2
click at [170, 107] on div "marit9844@gmail.com , Marit Veldemann, 10.08.1988" at bounding box center [153, 113] width 101 height 13
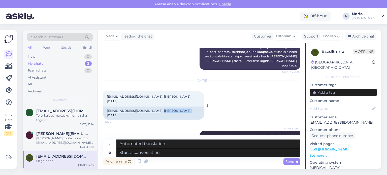
copy div "Marit Veldemann"
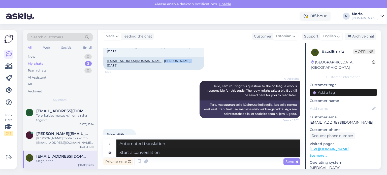
scroll to position [311, 0]
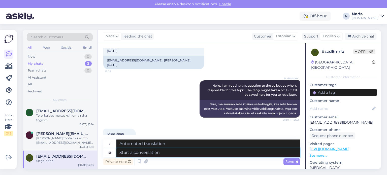
click at [210, 152] on textarea at bounding box center [208, 152] width 184 height 9
click at [140, 164] on icon at bounding box center [139, 162] width 6 height 8
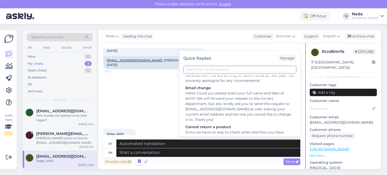
scroll to position [252, 0]
click at [173, 153] on textarea at bounding box center [208, 152] width 184 height 9
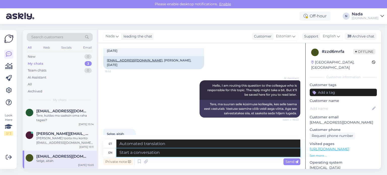
paste textarea "Thank you for waiting. We've received feedback from the higher team that all de…"
type textarea "Thank you for waiting. We've received feedback from the higher team that all de…"
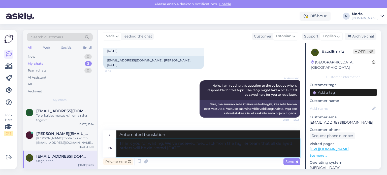
type textarea "Täname ootamast. Oleme saanud kõrgemalt meeskonnalt tagasisidet, et kõik hiline…"
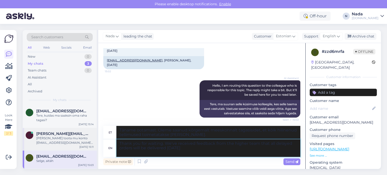
drag, startPoint x: 198, startPoint y: 151, endPoint x: 90, endPoint y: 137, distance: 108.6
click at [90, 137] on div "Search customers All Web Socials Email New 0 My chats 3 Team chats 0 AI Assista…" at bounding box center [202, 99] width 358 height 139
paste textarea "your patience. We've reactivated your account, please try to login again."
type textarea "Thank you for your patience. We've reactivated your account, please try to logi…"
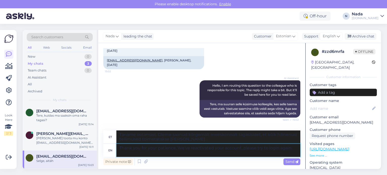
type textarea "Täname teid kannatlikkuse eest. Oleme teie konto taasaktiveerinud, palun proovi…"
type textarea "Thank you for your patience. We've reactivated your account, please try to logi…"
click at [296, 164] on div "Send" at bounding box center [292, 162] width 17 height 7
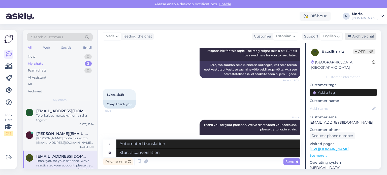
click at [358, 34] on div "Archive chat" at bounding box center [361, 36] width 32 height 7
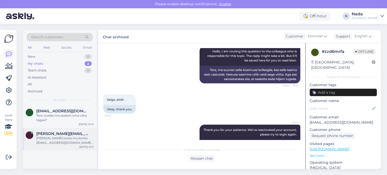
click at [74, 138] on div "miks ei toota mu konto robinhgtoo@gmail.com 11.10.2003" at bounding box center [64, 140] width 57 height 9
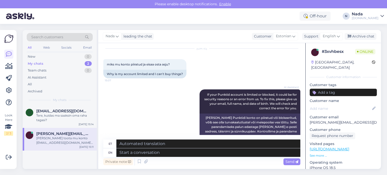
scroll to position [91, 0]
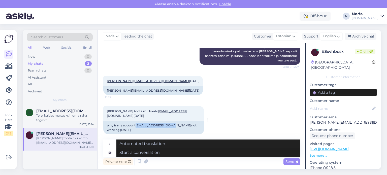
drag, startPoint x: 136, startPoint y: 120, endPoint x: 173, endPoint y: 121, distance: 37.1
click at [173, 121] on div "why is my account robinhgtoo@gmail.com not working 11.10.2003" at bounding box center [153, 127] width 101 height 13
copy div "robinhgtoo@gmail.com"
click at [179, 152] on textarea at bounding box center [208, 152] width 184 height 9
paste textarea "Thank you for your patience. We've reactivated your account, please try to logi…"
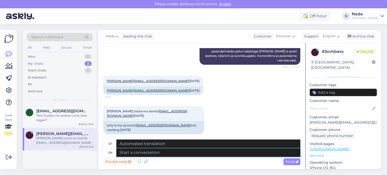
type textarea "Thank you for your patience. We've reactivated your account, please try to logi…"
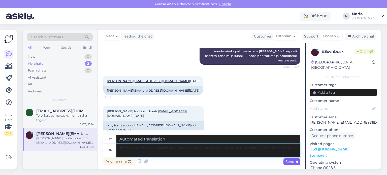
type textarea "Täname teid kannatlikkuse eest. Oleme teie konto taasaktiveerinud, palun proovi…"
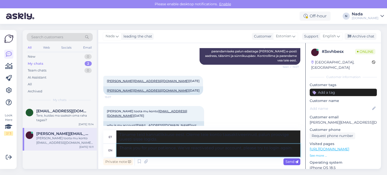
type textarea "Thank you for your patience. We've reactivated your account, please try to logi…"
click at [294, 162] on span "Send" at bounding box center [292, 162] width 13 height 5
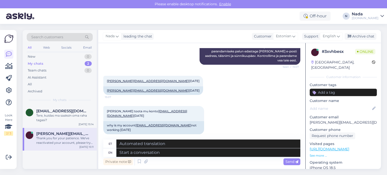
scroll to position [131, 0]
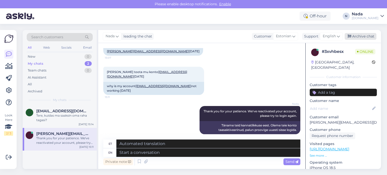
click at [357, 38] on div "Archive chat" at bounding box center [361, 36] width 32 height 7
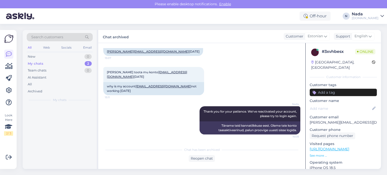
scroll to position [126, 0]
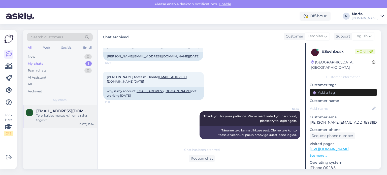
click at [67, 112] on span "oliverudekll@gmail.com" at bounding box center [62, 111] width 52 height 5
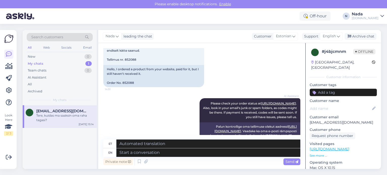
scroll to position [16, 0]
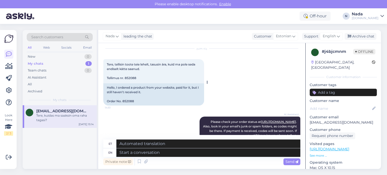
click at [130, 100] on div "Hello, I ordered a product from your website, paid for it, but I still haven't …" at bounding box center [153, 94] width 101 height 22
click at [130, 99] on div "Hello, I ordered a product from your website, paid for it, but I still haven't …" at bounding box center [153, 94] width 101 height 22
copy div "852088"
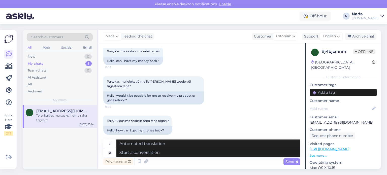
scroll to position [469, 0]
click at [198, 152] on textarea at bounding box center [208, 152] width 184 height 9
paste textarea "Thank you for your patience. It looks like your order is completed and emailed …"
type textarea "Thank you for your patience. It looks like your order is completed and emailed …"
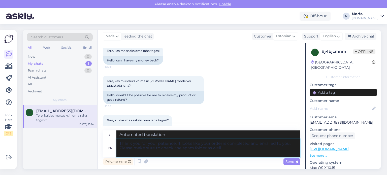
type textarea "Täname kannatlikkuse eest. Paistab, et teie tellimus on esitatud ja teile e-pos…"
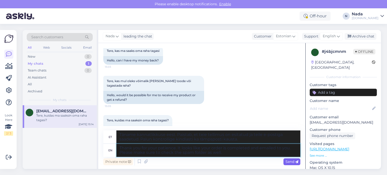
type textarea "Thank you for your patience. It looks like your order is completed and emailed …"
click at [295, 161] on icon at bounding box center [296, 162] width 3 height 3
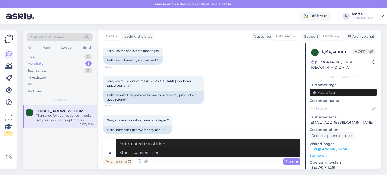
scroll to position [518, 0]
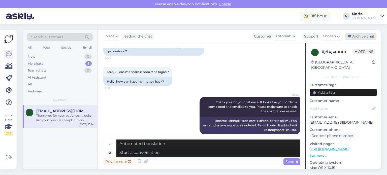
click at [374, 36] on div "Archive chat" at bounding box center [361, 36] width 32 height 7
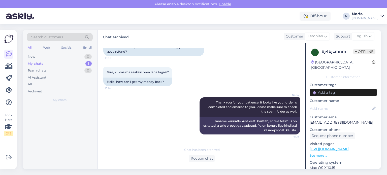
scroll to position [513, 0]
